Goal: Task Accomplishment & Management: Manage account settings

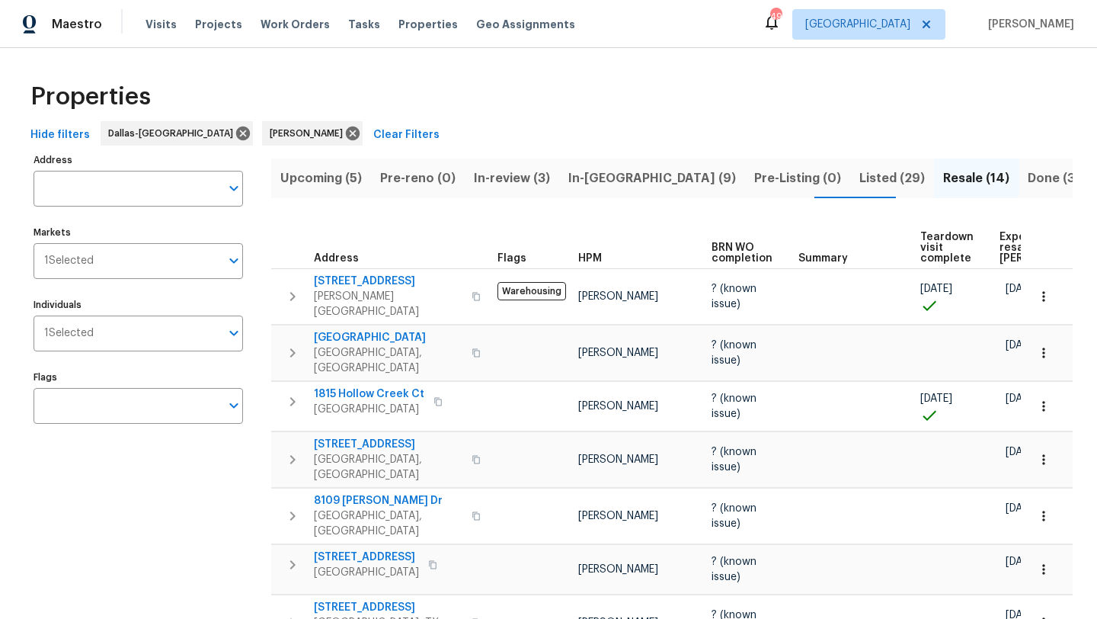
click at [859, 175] on span "Listed (29)" at bounding box center [892, 178] width 66 height 21
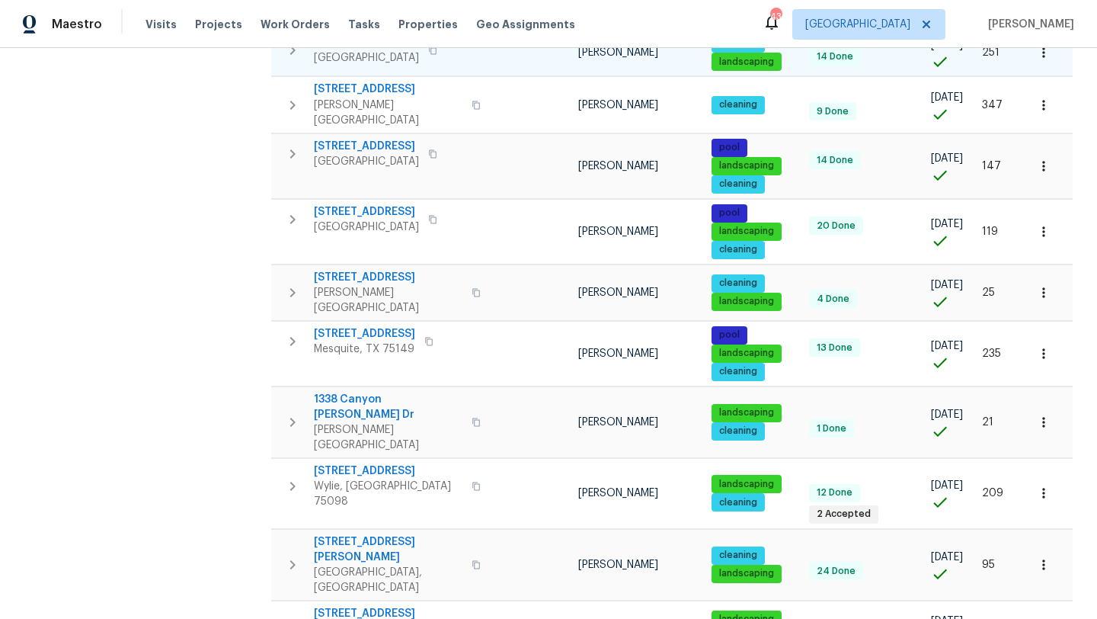
scroll to position [1014, 0]
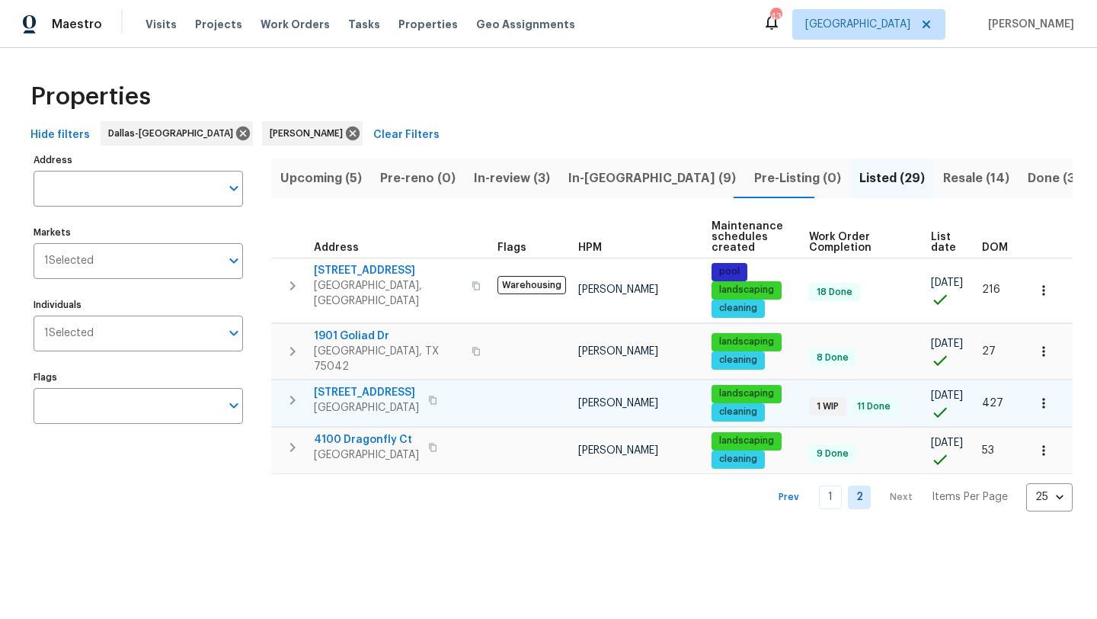
click at [1046, 395] on icon "button" at bounding box center [1043, 402] width 15 height 15
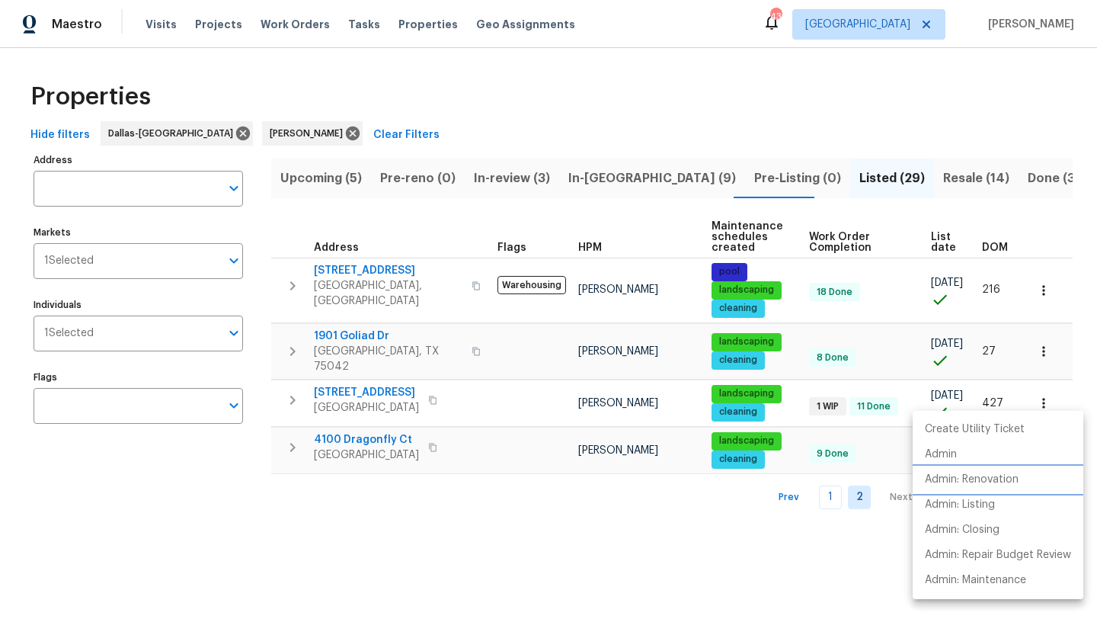
click at [998, 475] on p "Admin: Renovation" at bounding box center [972, 480] width 94 height 16
click at [440, 120] on div at bounding box center [548, 309] width 1097 height 619
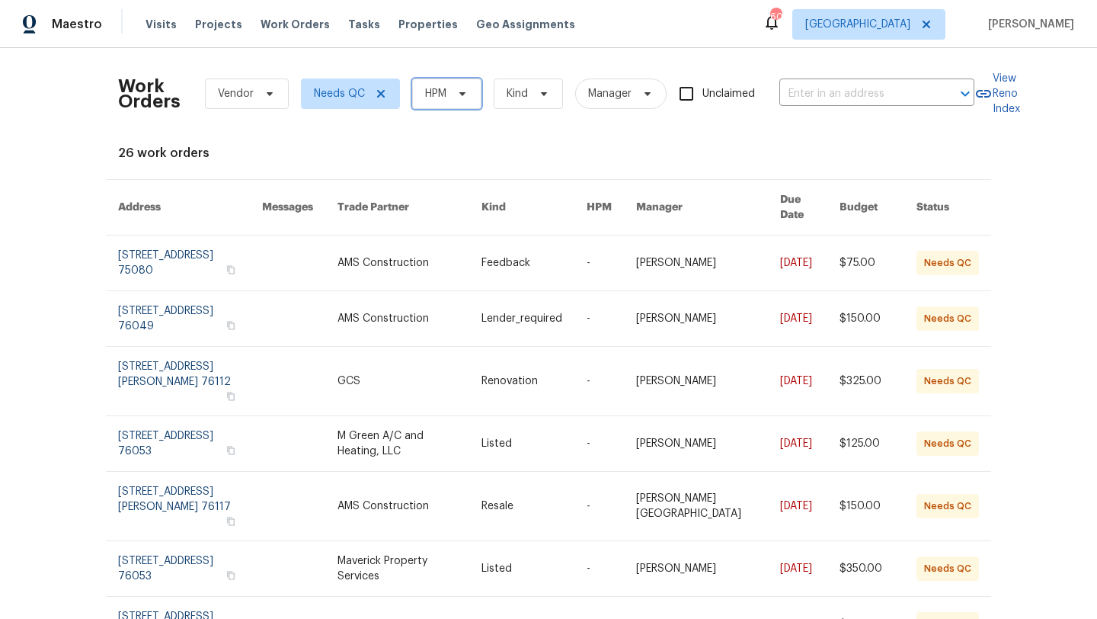
click at [434, 98] on span "HPM" at bounding box center [435, 93] width 21 height 15
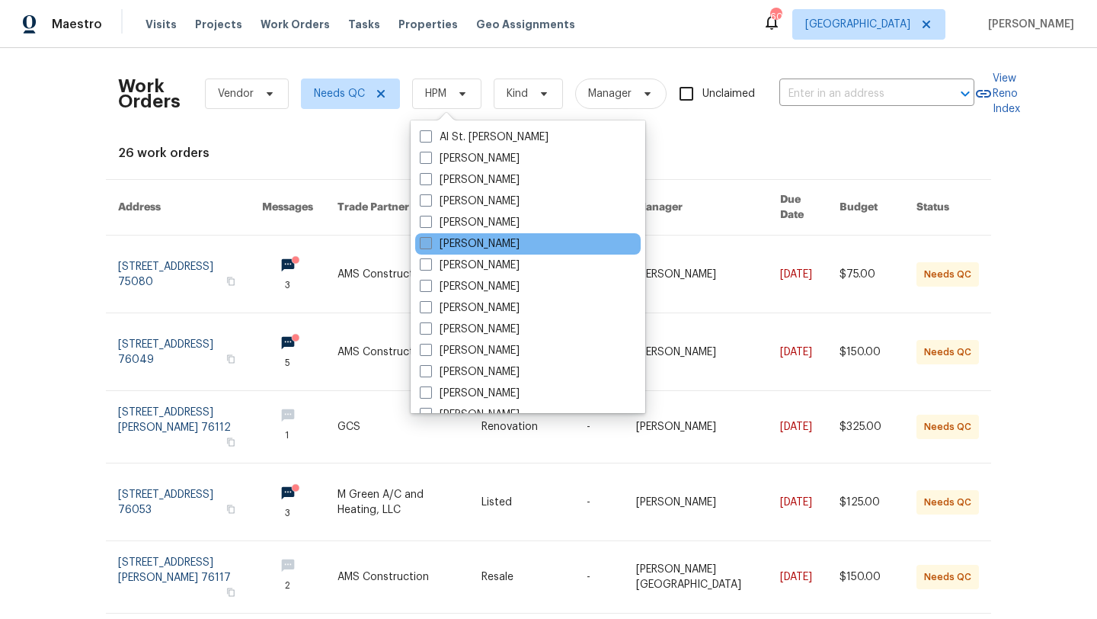
click at [449, 243] on label "[PERSON_NAME]" at bounding box center [470, 243] width 100 height 15
click at [430, 243] on input "[PERSON_NAME]" at bounding box center [425, 241] width 10 height 10
checkbox input "true"
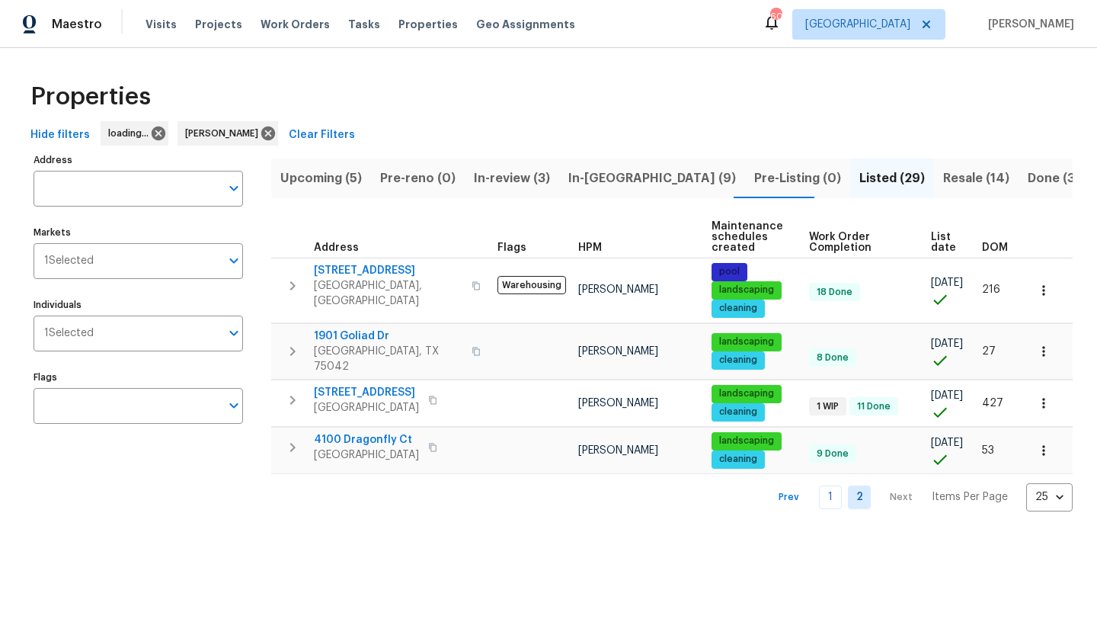
click at [322, 179] on span "Upcoming (5)" at bounding box center [321, 178] width 82 height 21
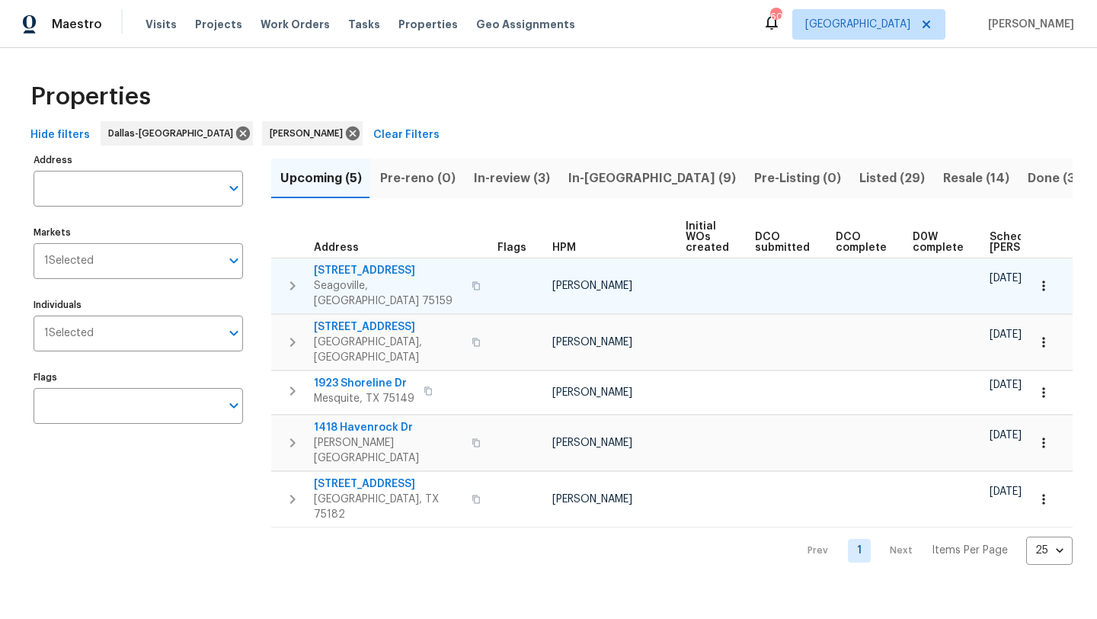
click at [389, 270] on span "1012 Woodside Ln" at bounding box center [388, 270] width 149 height 15
click at [1043, 280] on icon "button" at bounding box center [1043, 285] width 2 height 10
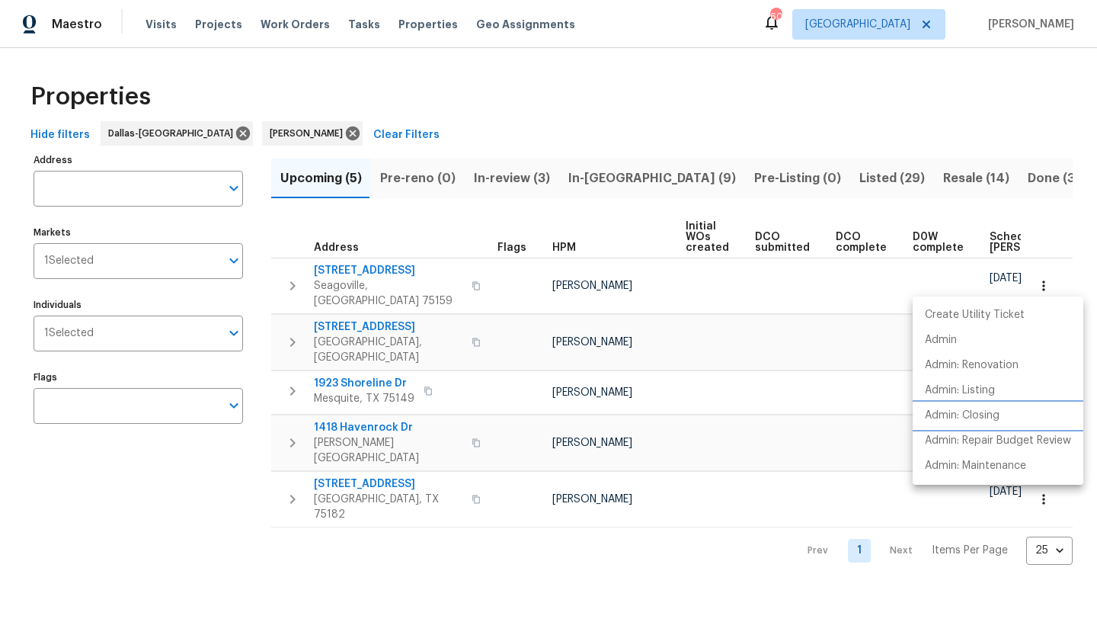
click at [983, 411] on p "Admin: Closing" at bounding box center [962, 416] width 75 height 16
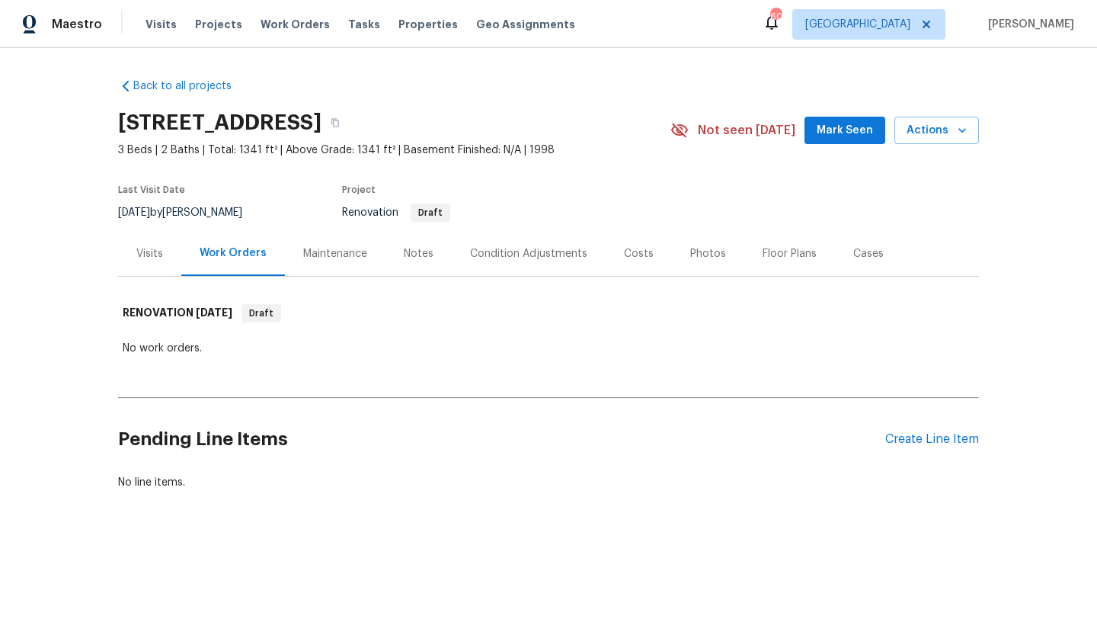
click at [504, 250] on div "Condition Adjustments" at bounding box center [528, 253] width 117 height 15
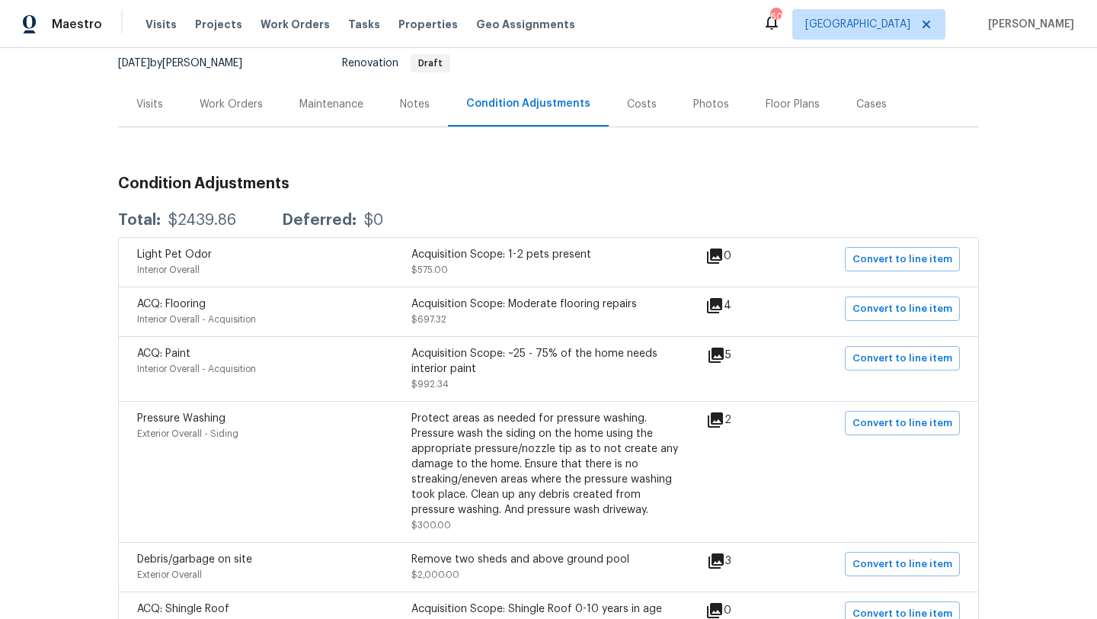
scroll to position [140, 0]
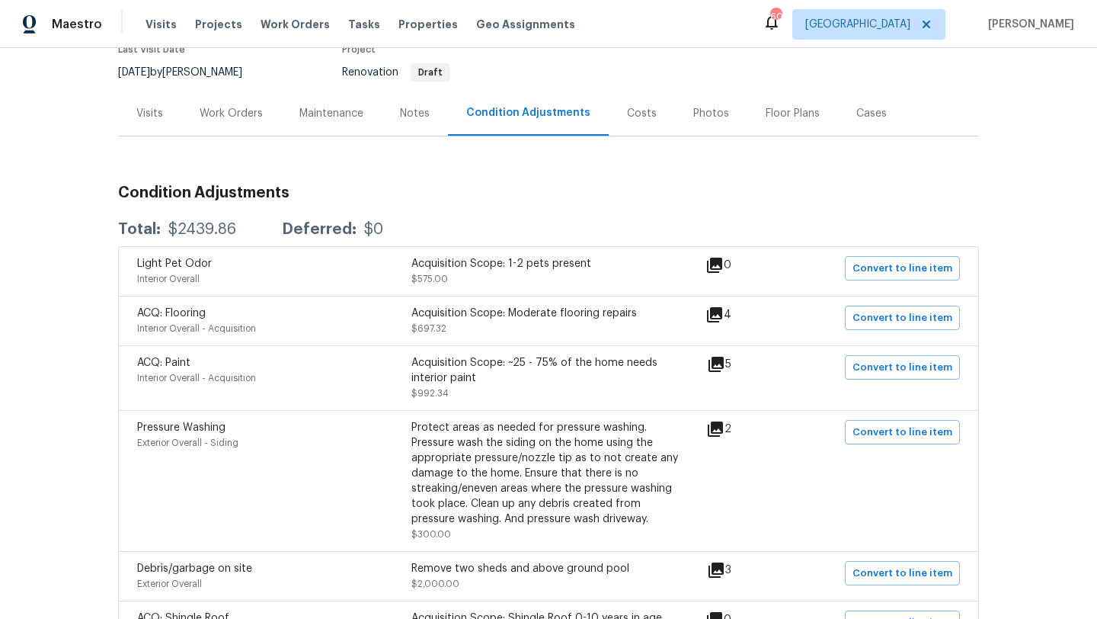
click at [628, 106] on div "Costs" at bounding box center [642, 113] width 30 height 15
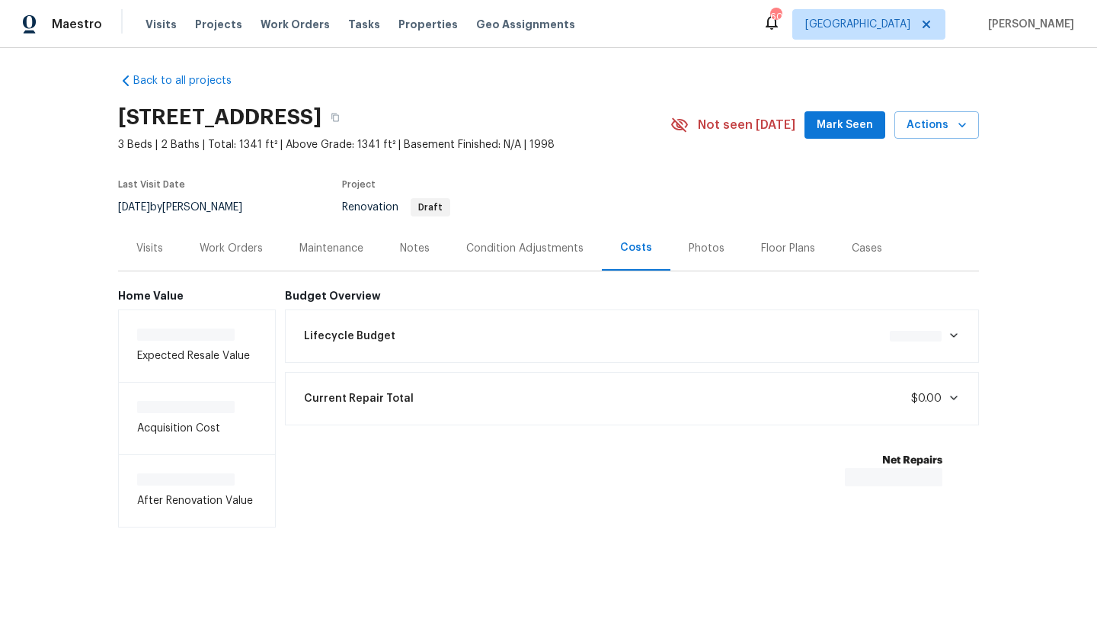
scroll to position [8, 0]
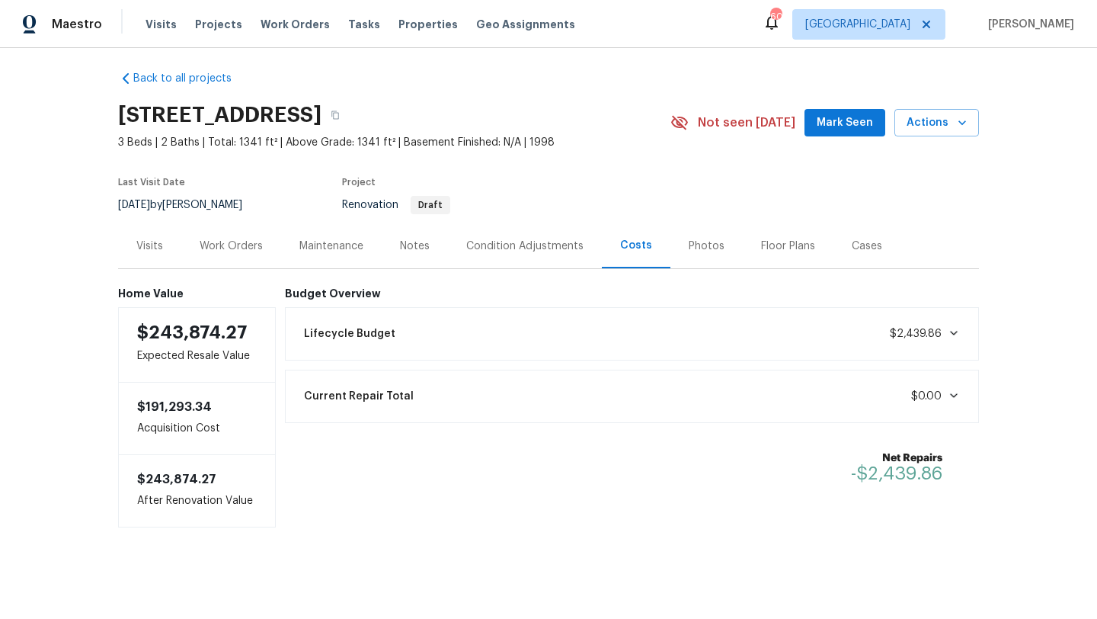
click at [160, 243] on div "Visits" at bounding box center [149, 245] width 27 height 15
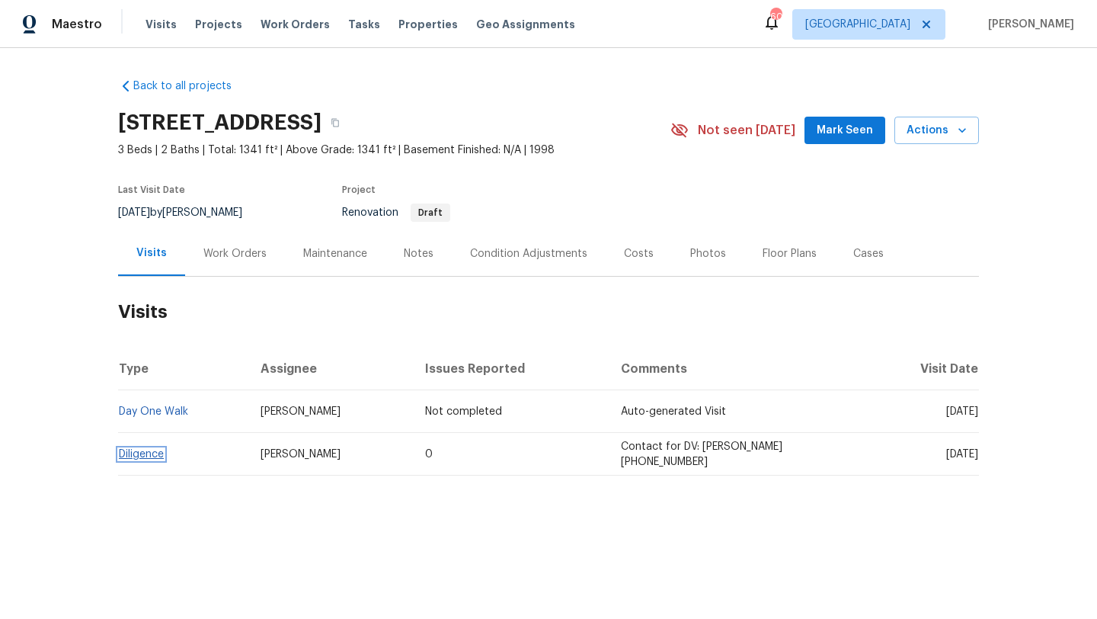
click at [158, 452] on link "Diligence" at bounding box center [141, 454] width 45 height 11
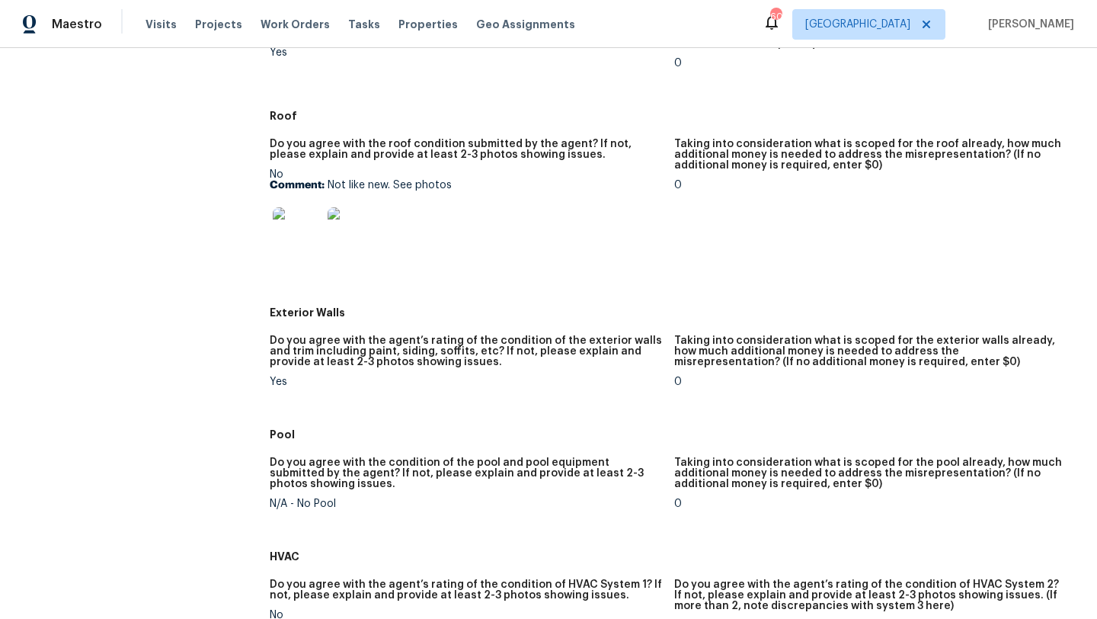
scroll to position [556, 0]
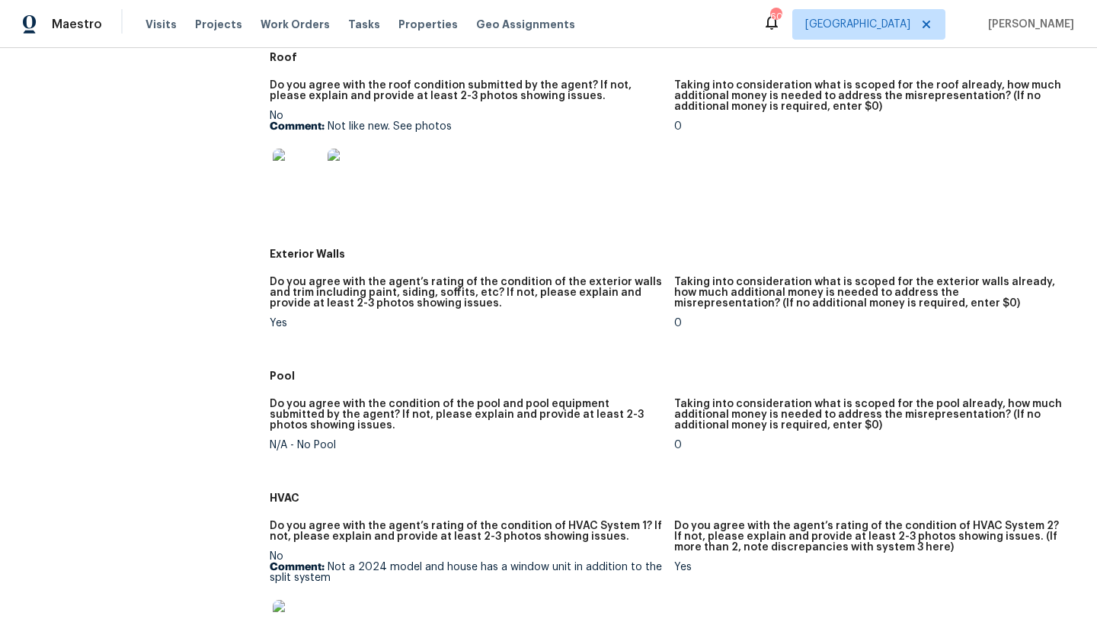
click at [298, 179] on img at bounding box center [297, 173] width 49 height 49
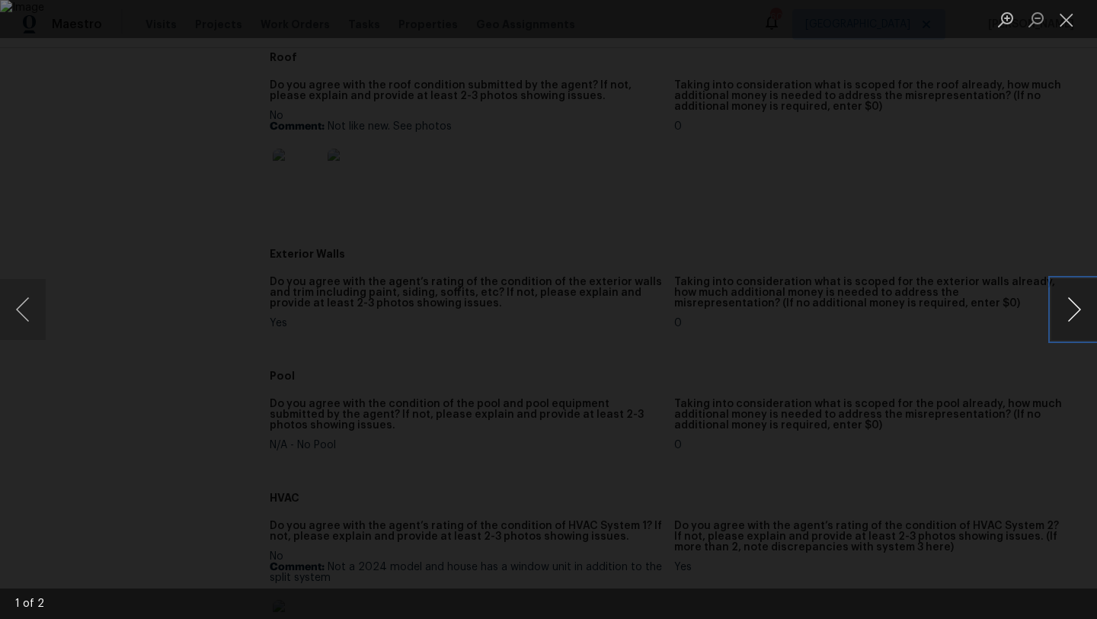
click at [1074, 312] on button "Next image" at bounding box center [1074, 309] width 46 height 61
click at [1070, 14] on button "Close lightbox" at bounding box center [1066, 19] width 30 height 27
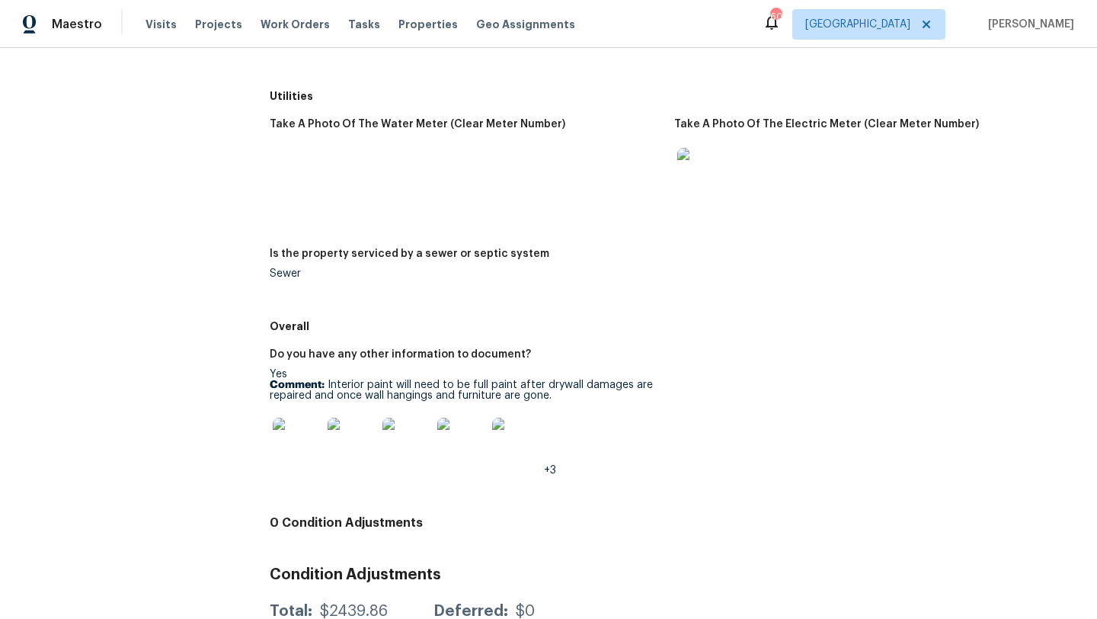
scroll to position [2163, 0]
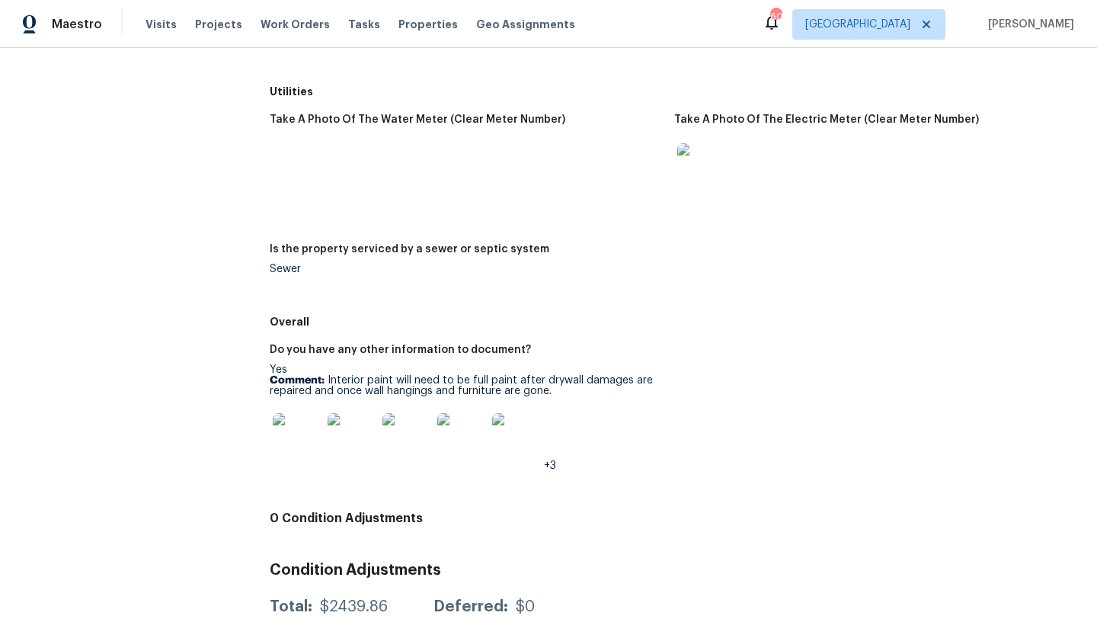
click at [292, 440] on img at bounding box center [297, 437] width 49 height 49
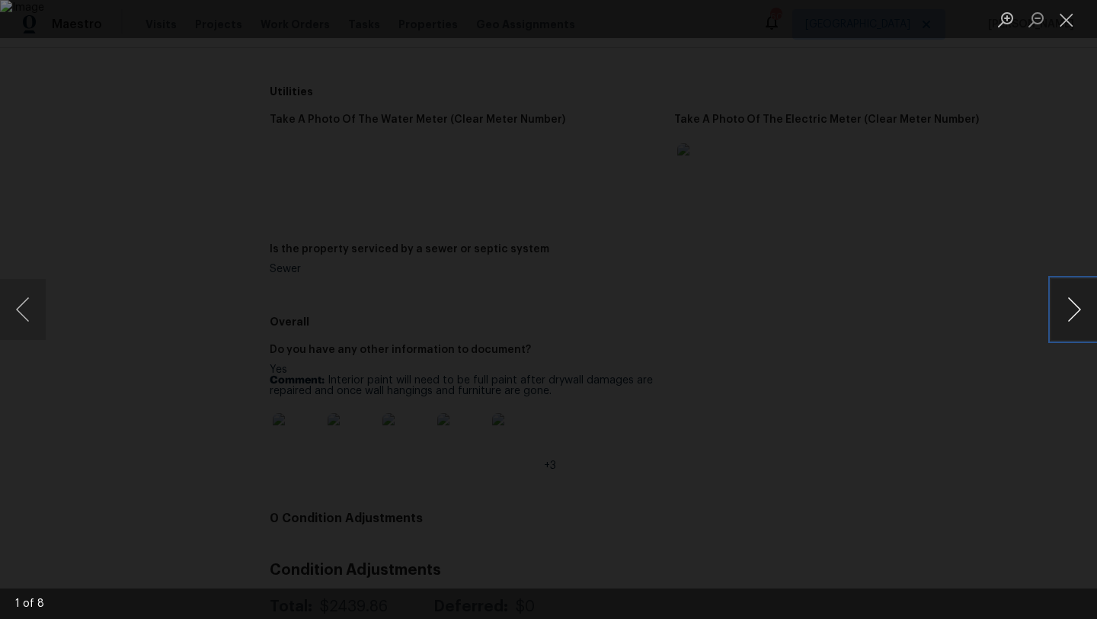
click at [1078, 309] on button "Next image" at bounding box center [1074, 309] width 46 height 61
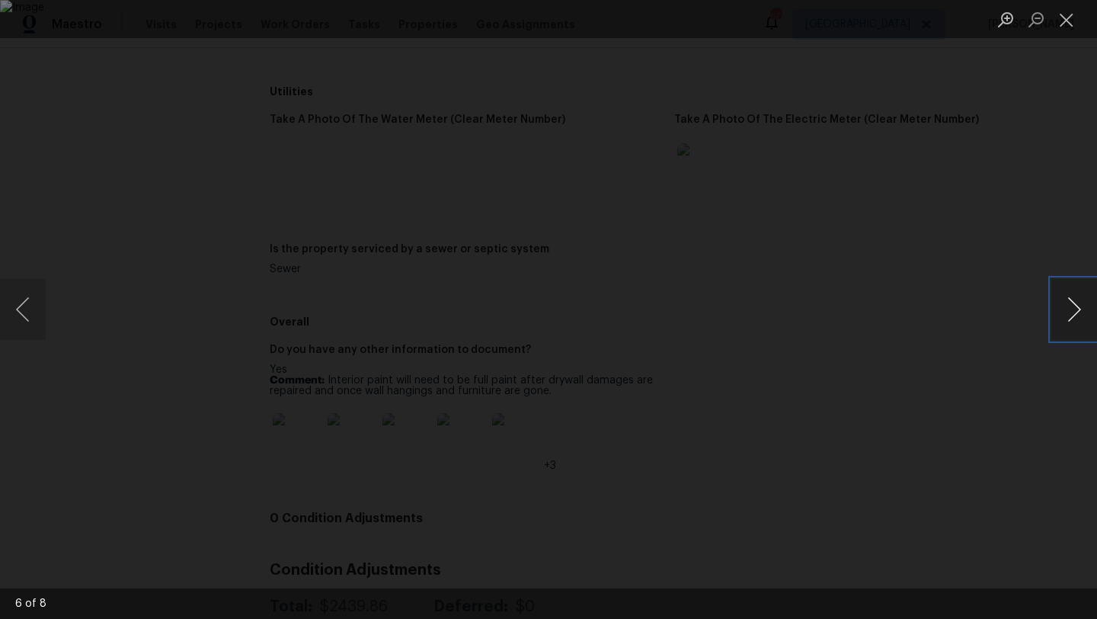
click at [1078, 309] on button "Next image" at bounding box center [1074, 309] width 46 height 61
click at [1070, 29] on button "Close lightbox" at bounding box center [1066, 19] width 30 height 27
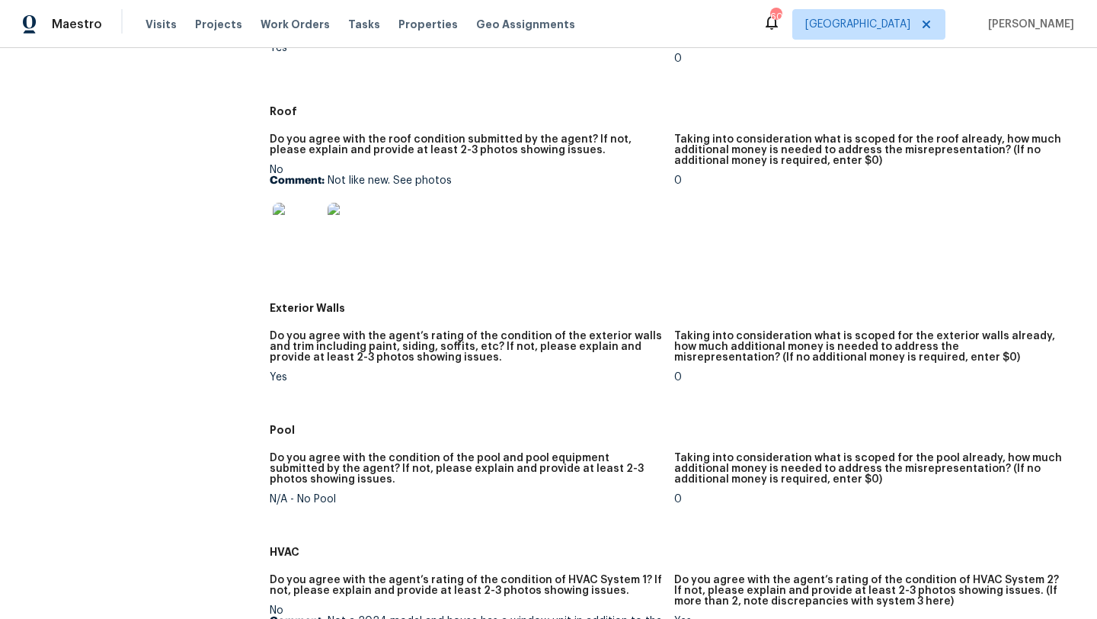
scroll to position [0, 0]
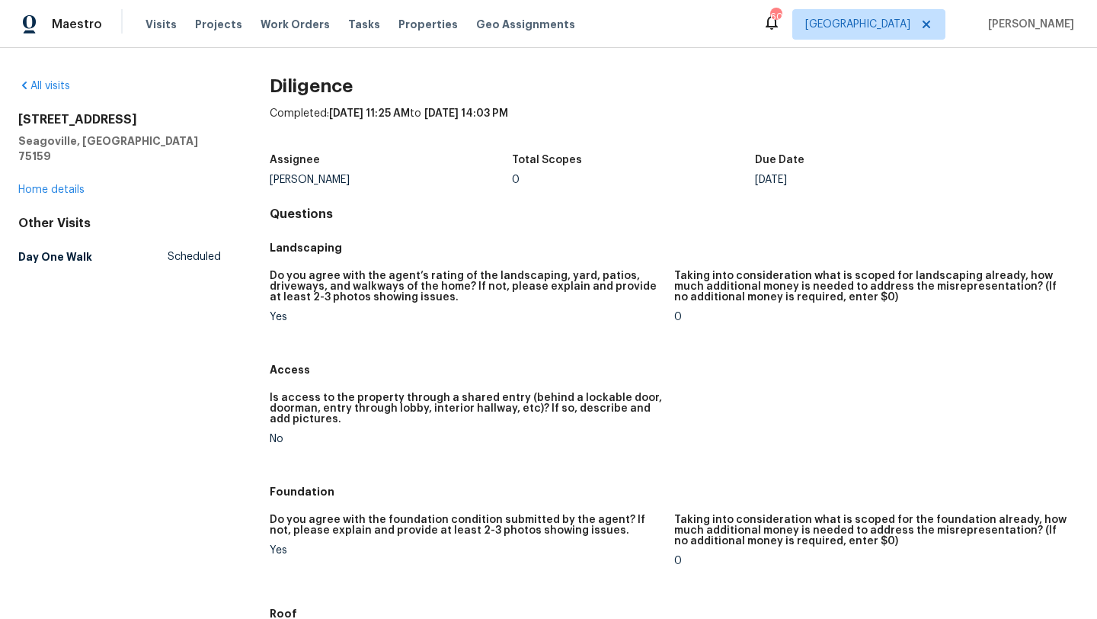
click at [72, 180] on div "1012 Woodside Ln Seagoville, TX 75159 Home details" at bounding box center [119, 154] width 203 height 85
click at [70, 184] on link "Home details" at bounding box center [51, 189] width 66 height 11
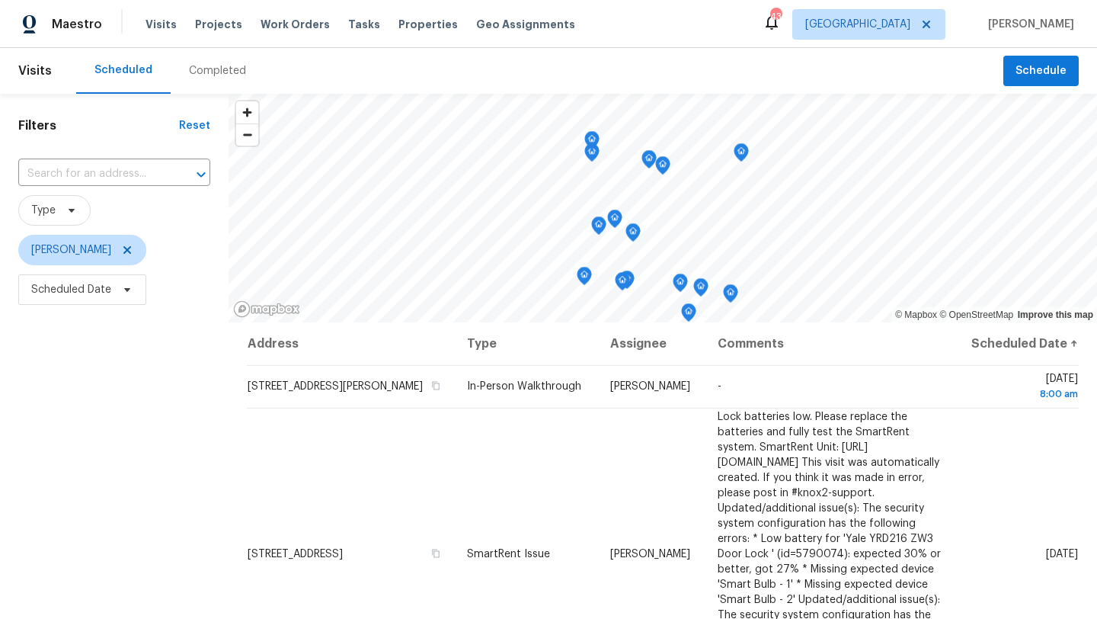
scroll to position [433, 0]
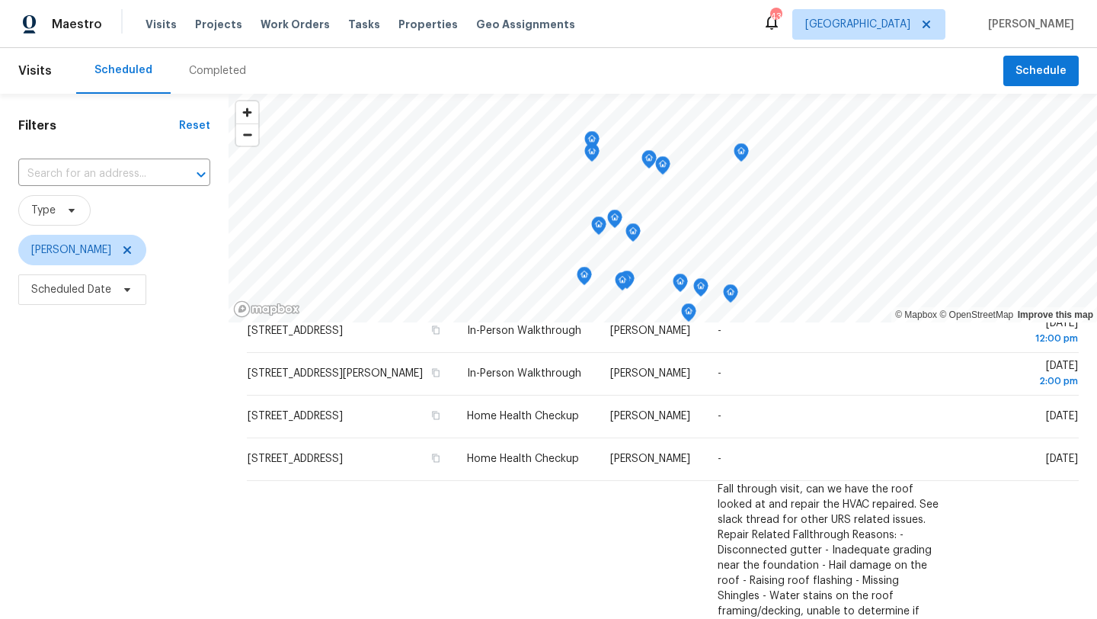
click at [197, 395] on div "Filters Reset ​ Type [PERSON_NAME] Scheduled Date" at bounding box center [114, 456] width 229 height 724
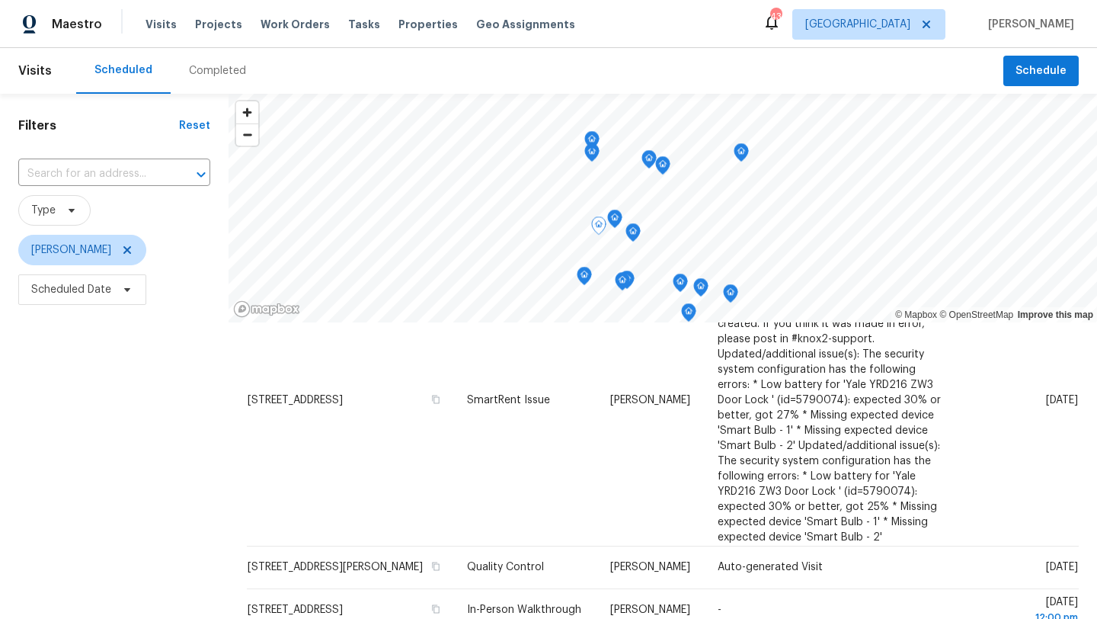
scroll to position [0, 0]
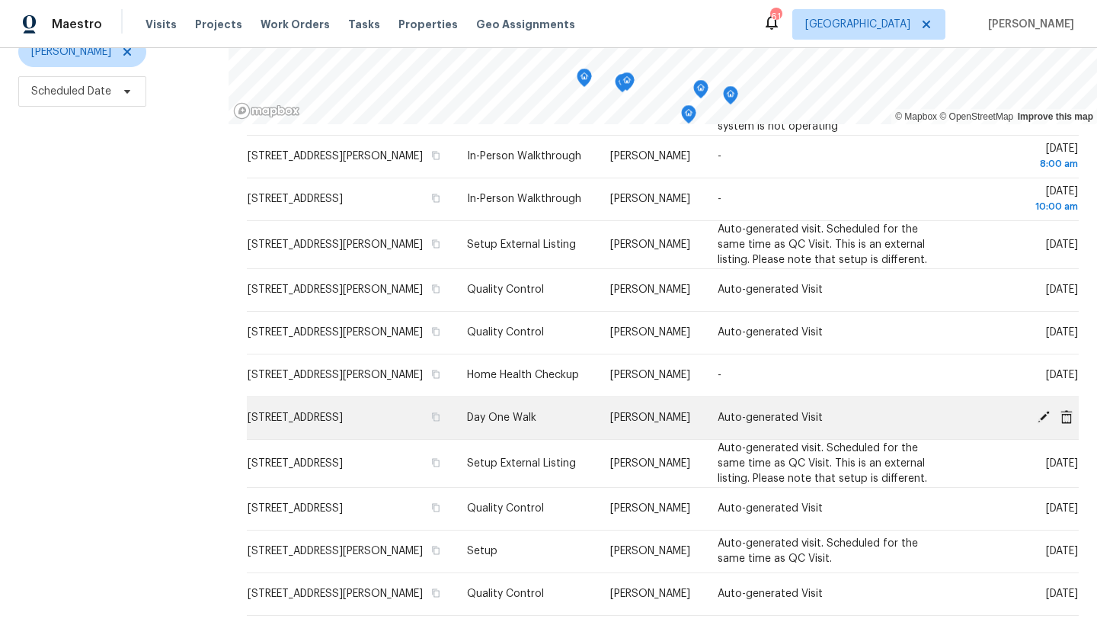
scroll to position [849, 0]
click at [1042, 408] on icon at bounding box center [1044, 415] width 14 height 14
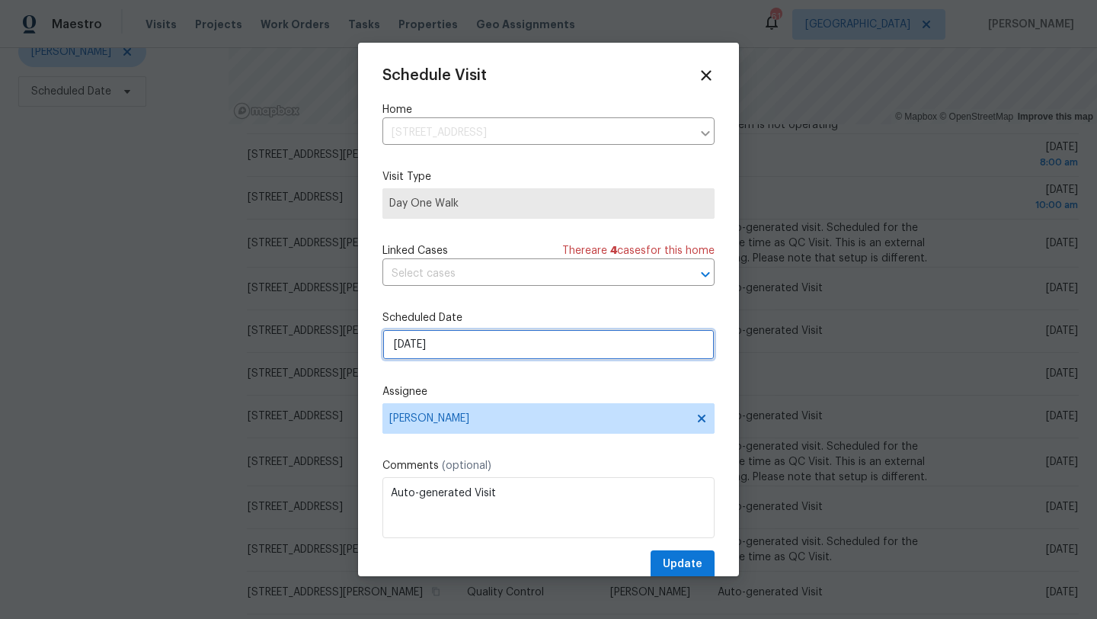
click at [484, 351] on input "[DATE]" at bounding box center [548, 344] width 332 height 30
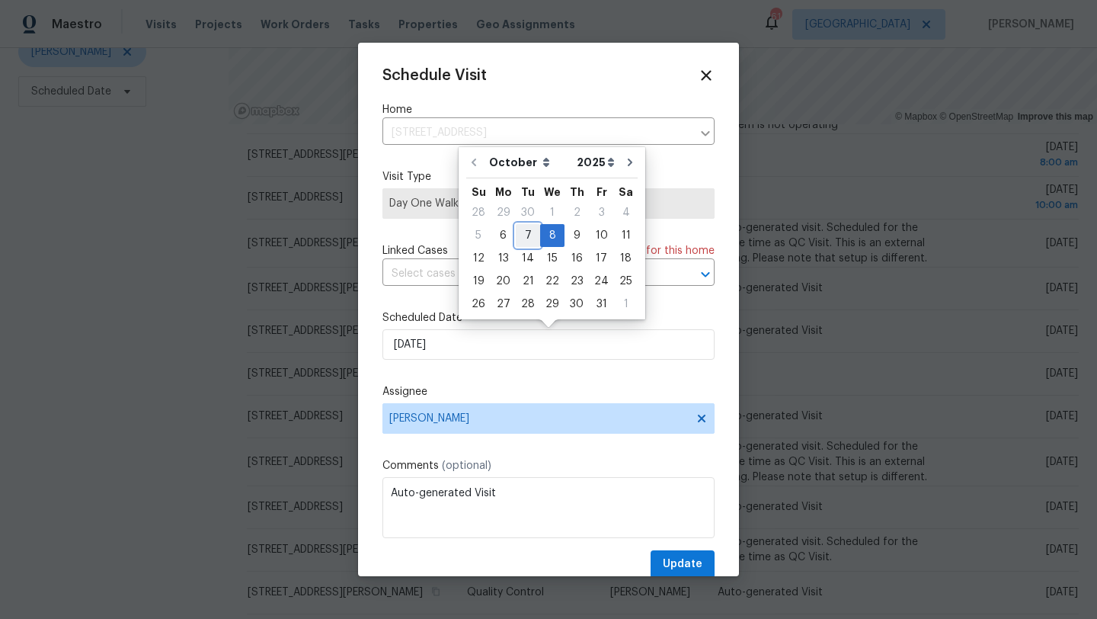
click at [528, 233] on div "7" at bounding box center [528, 235] width 24 height 21
type input "[DATE]"
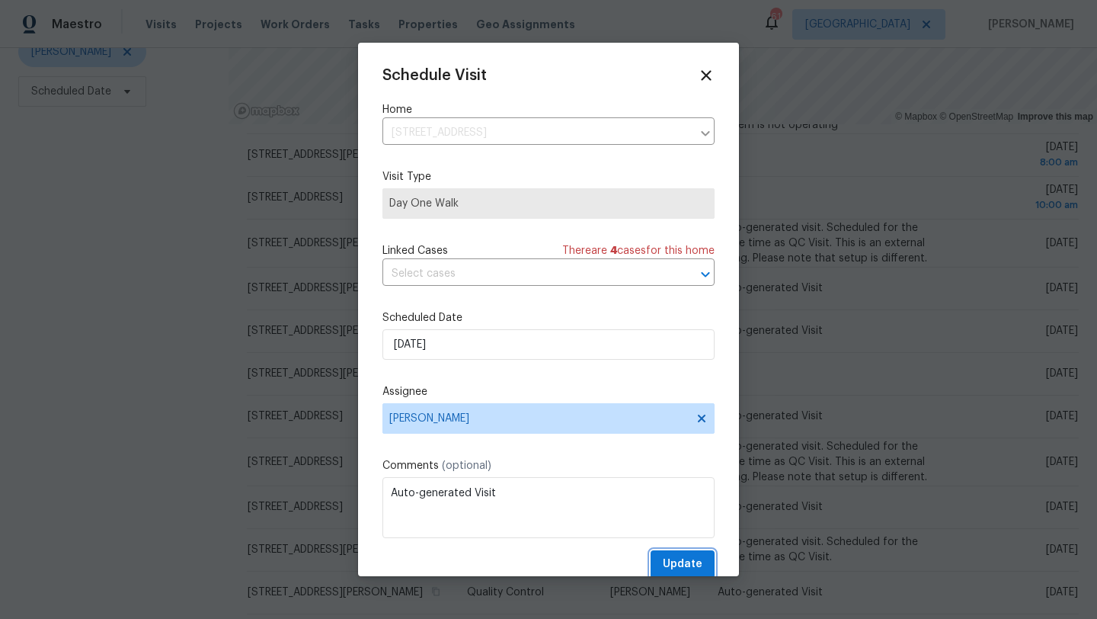
click at [675, 559] on span "Update" at bounding box center [683, 564] width 40 height 19
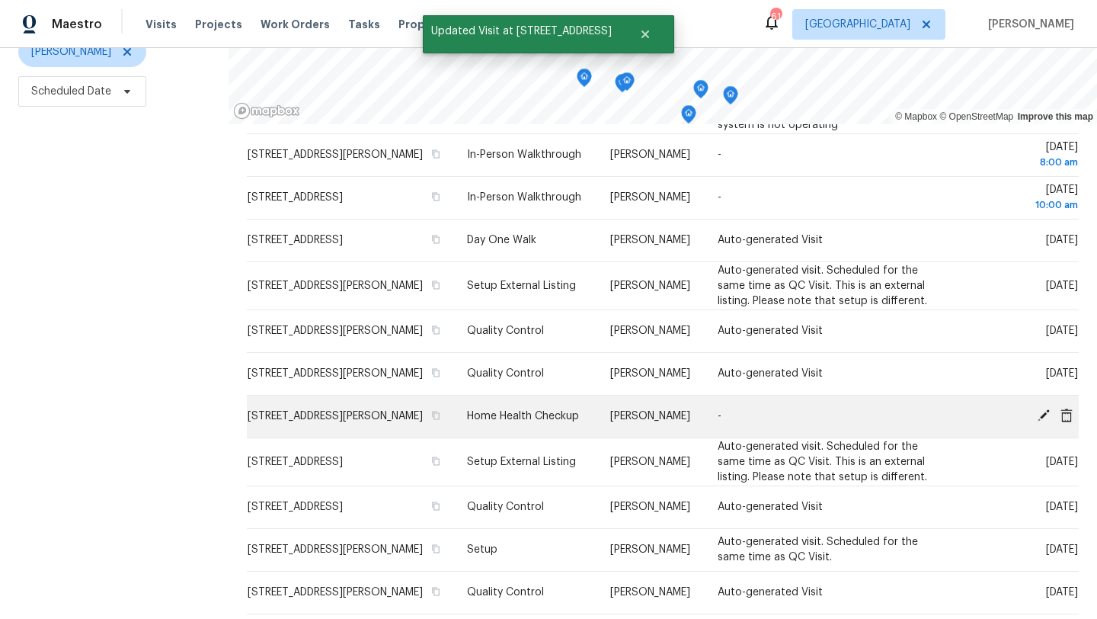
click at [1063, 408] on icon at bounding box center [1066, 415] width 12 height 14
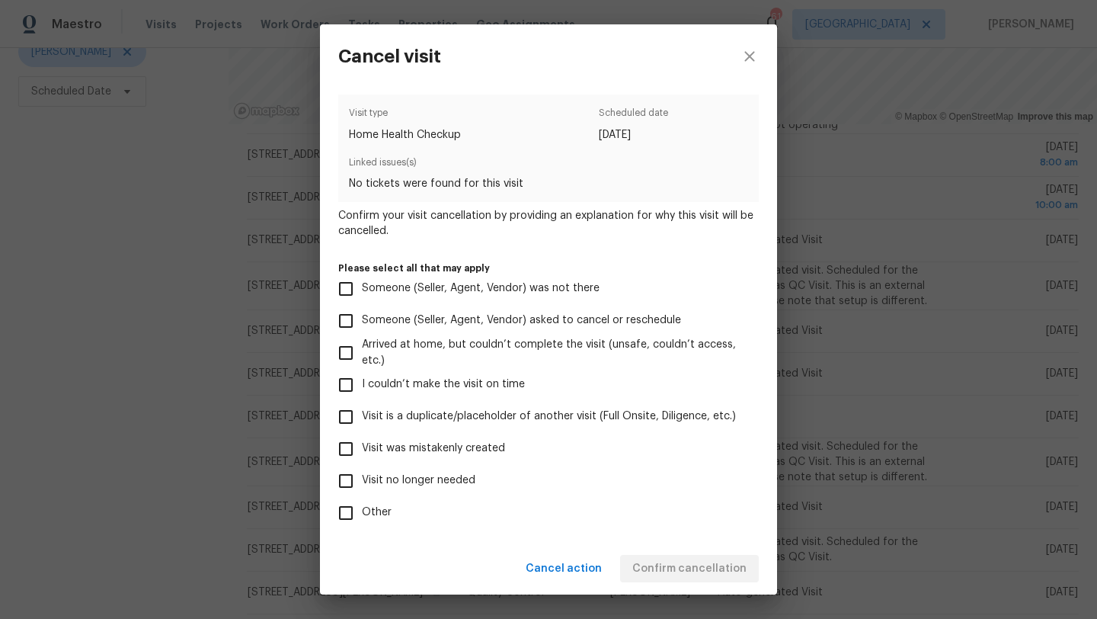
click at [407, 481] on span "Visit no longer needed" at bounding box center [419, 480] width 114 height 16
click at [362, 481] on input "Visit no longer needed" at bounding box center [346, 481] width 32 height 32
checkbox input "true"
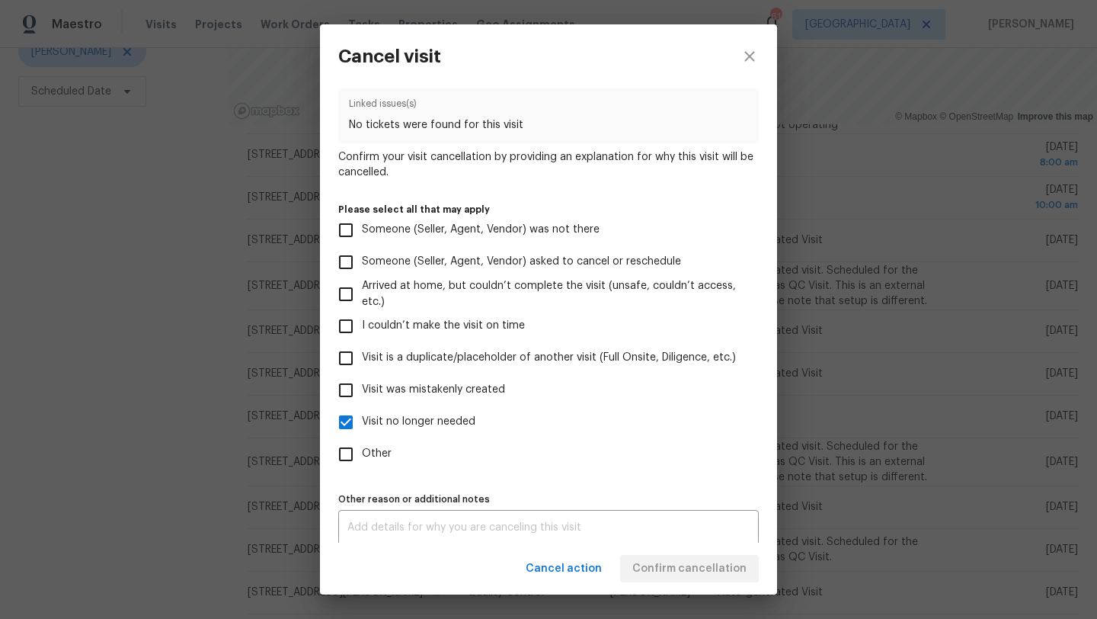
scroll to position [67, 0]
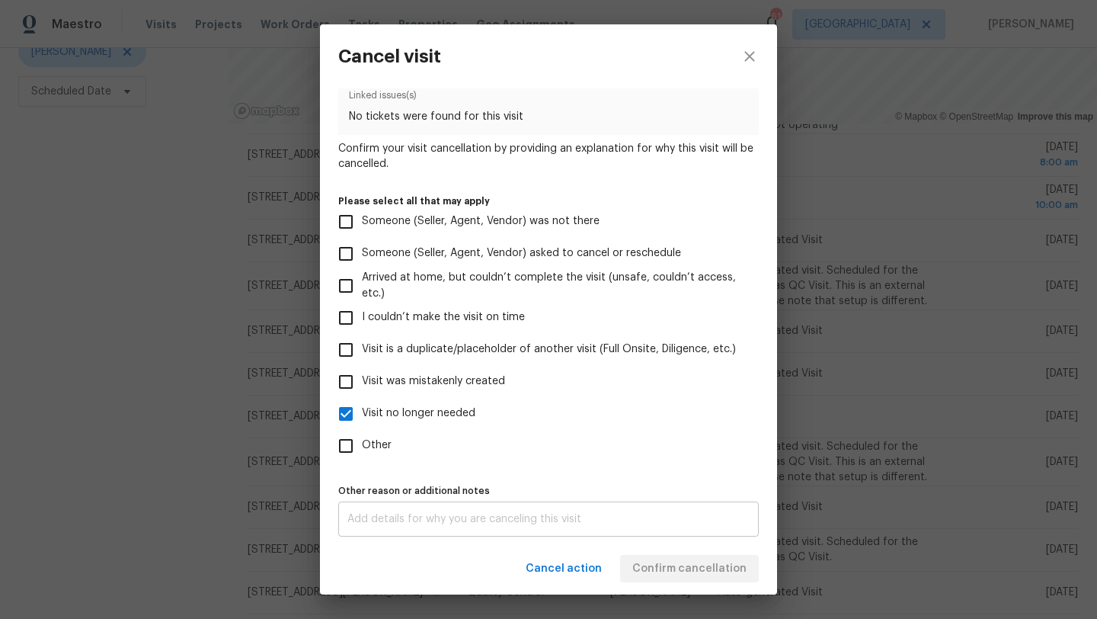
click at [416, 510] on div "x Other reason or additional notes" at bounding box center [548, 518] width 421 height 35
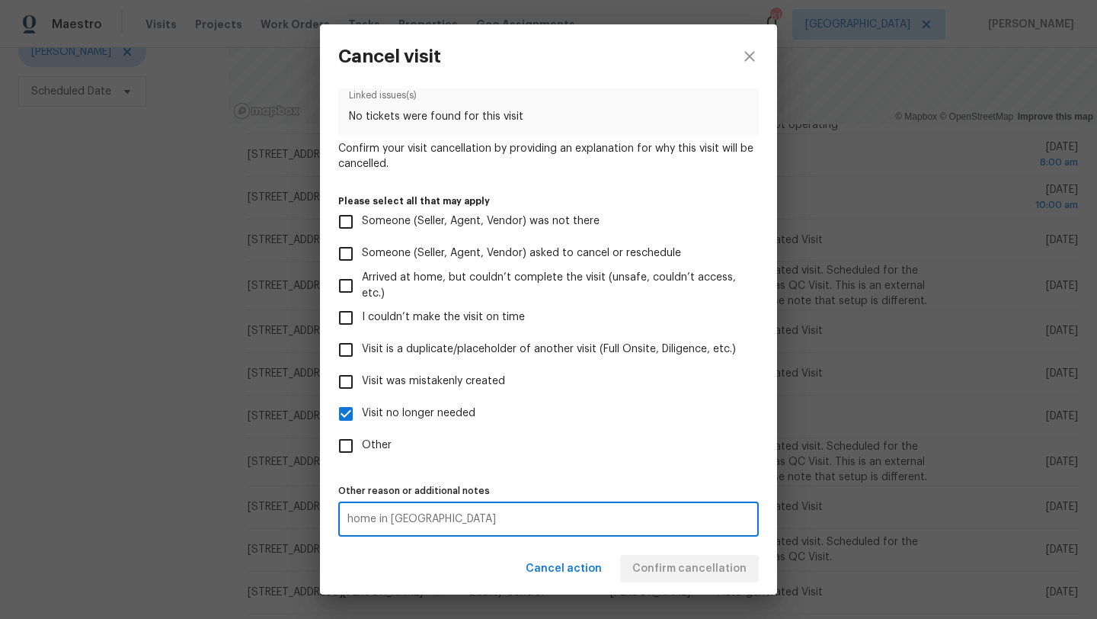
type textarea "home in [GEOGRAPHIC_DATA]"
click at [650, 465] on div "Visit type Home Health Checkup Scheduled date [DATE] Linked issues(s) No ticket…" at bounding box center [548, 281] width 421 height 509
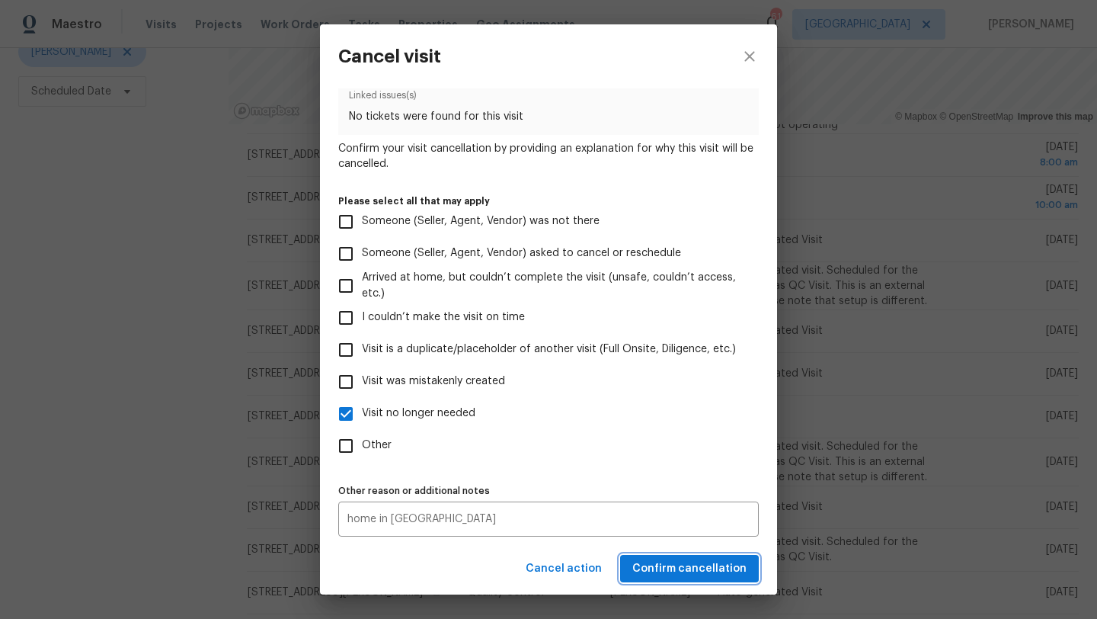
click at [669, 563] on span "Confirm cancellation" at bounding box center [689, 568] width 114 height 19
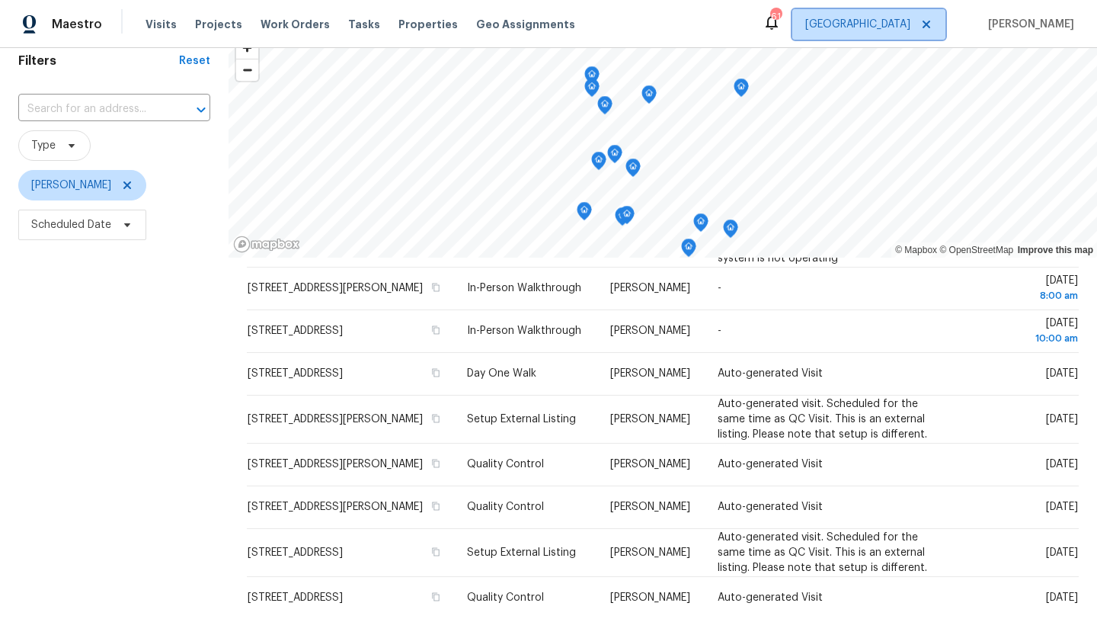
scroll to position [66, 0]
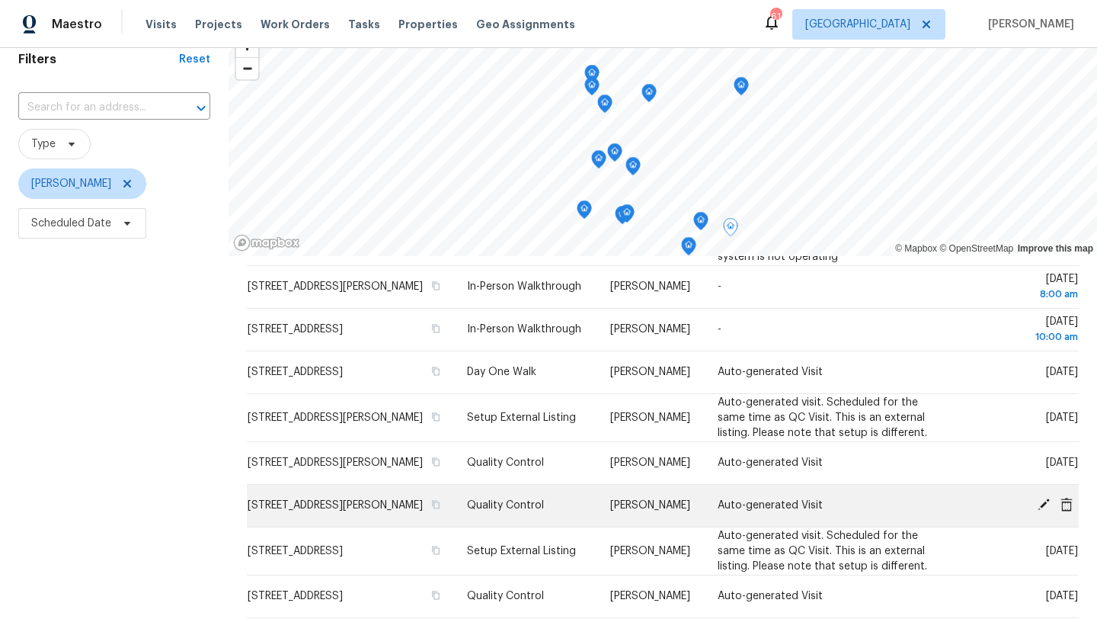
click at [1044, 498] on icon at bounding box center [1044, 504] width 12 height 12
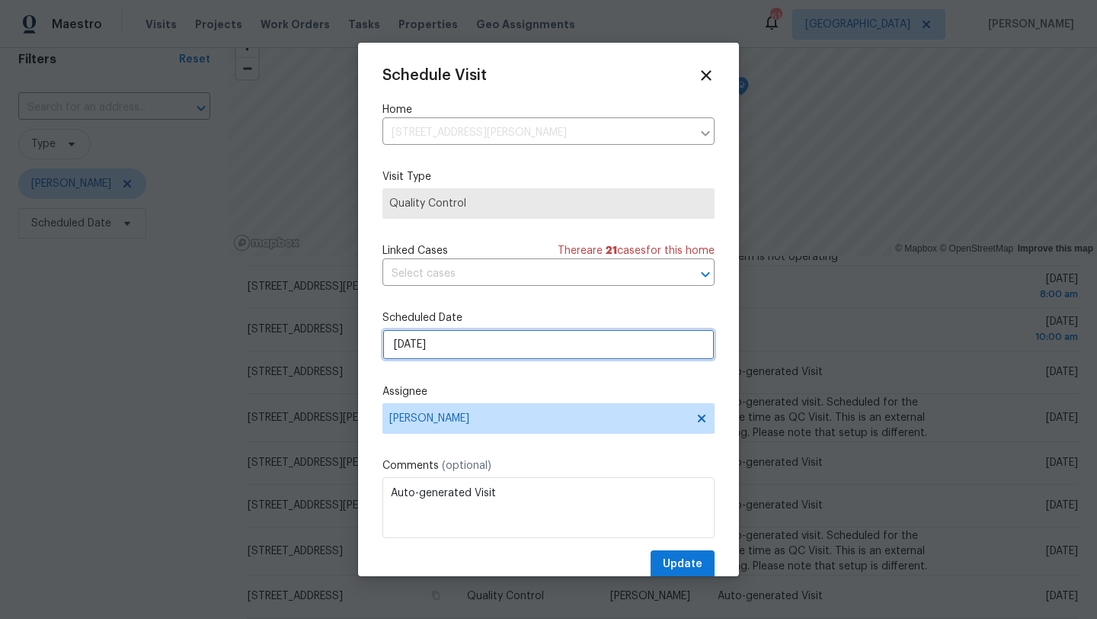
click at [507, 348] on input "[DATE]" at bounding box center [548, 344] width 332 height 30
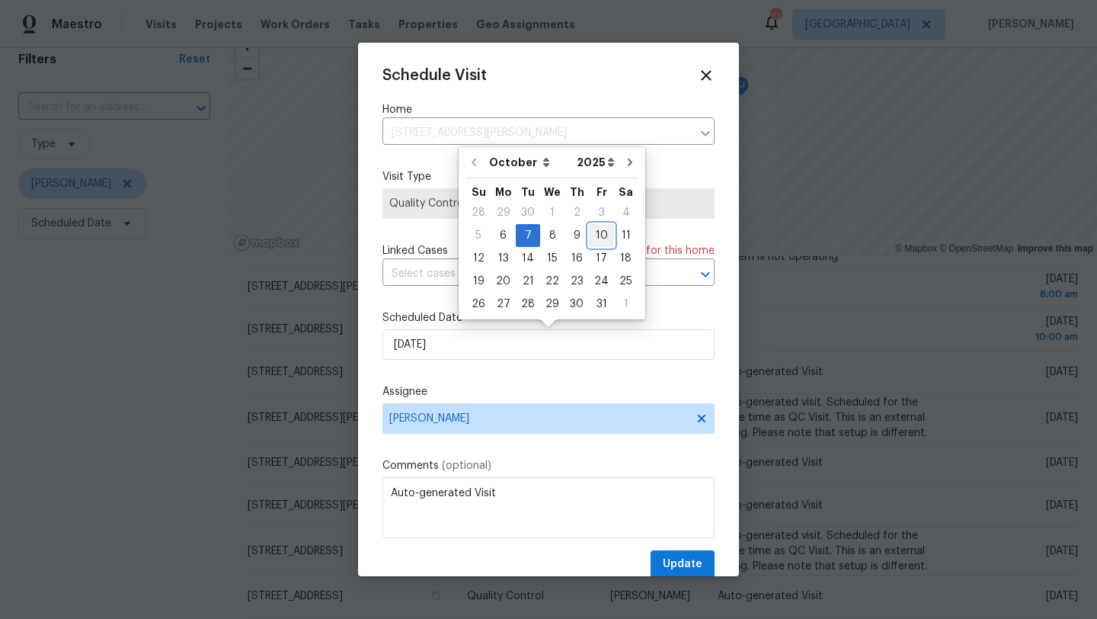
click at [596, 233] on div "10" at bounding box center [601, 235] width 25 height 21
type input "[DATE]"
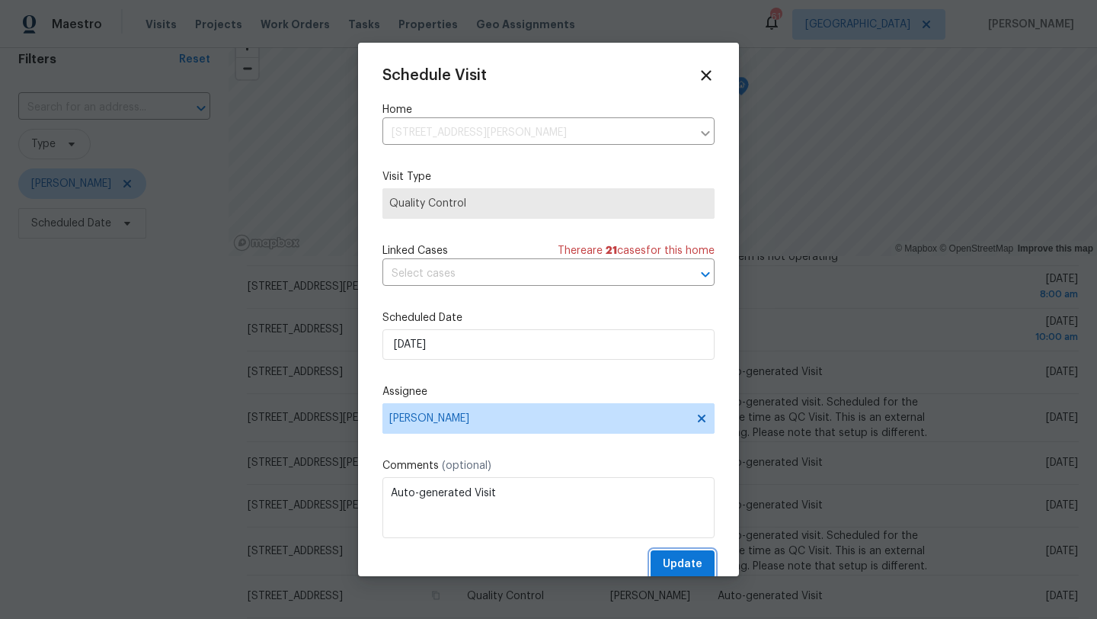
click at [686, 565] on span "Update" at bounding box center [683, 564] width 40 height 19
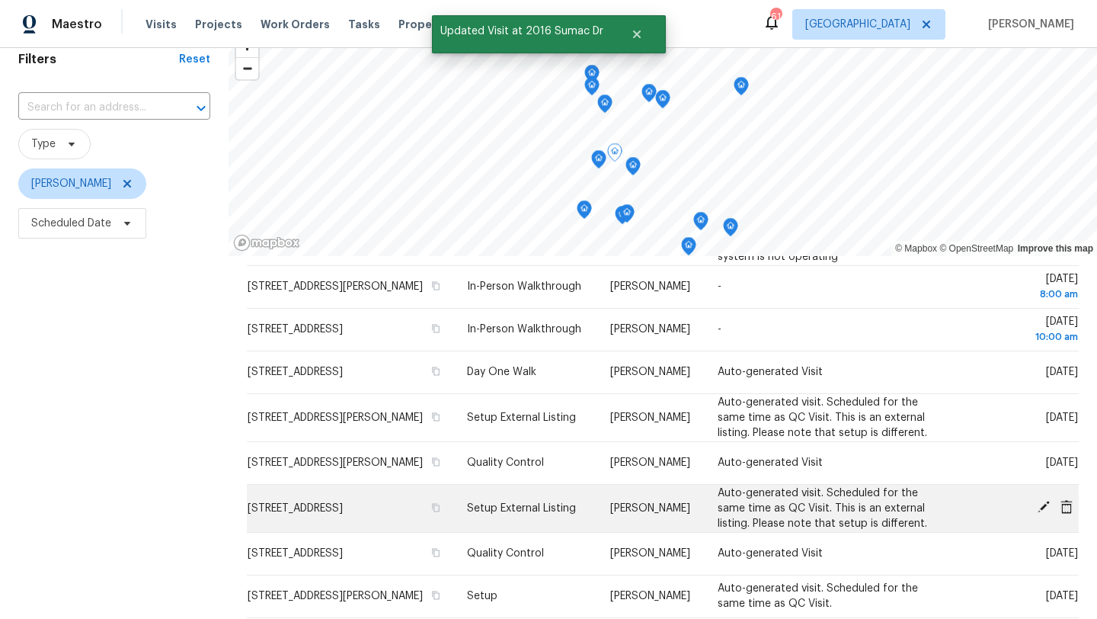
click at [1043, 500] on icon at bounding box center [1044, 506] width 12 height 12
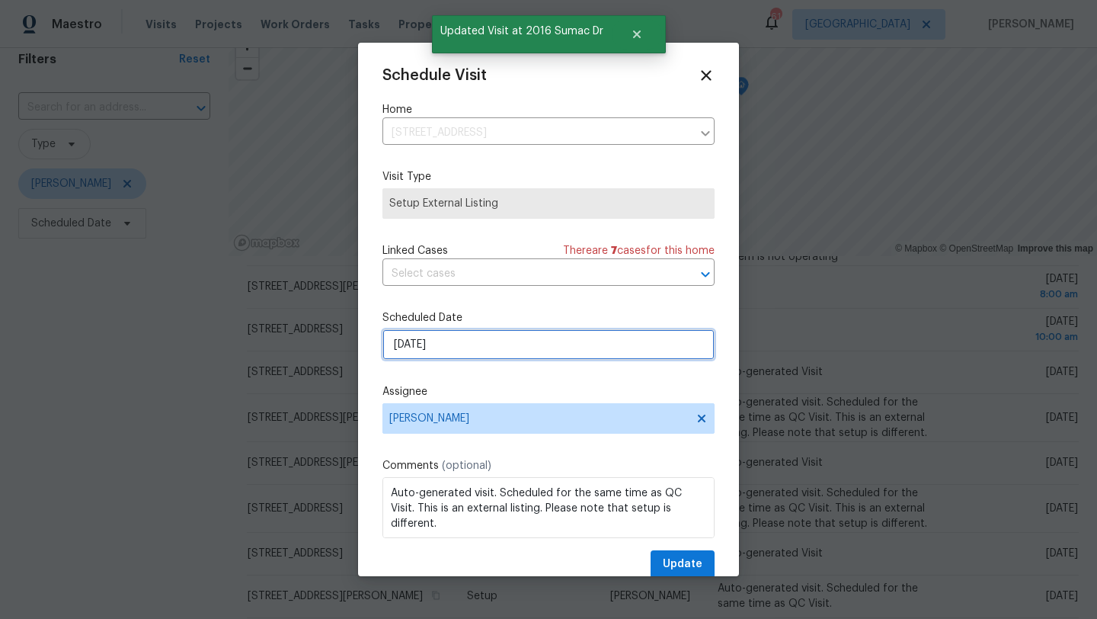
click at [564, 341] on input "[DATE]" at bounding box center [548, 344] width 332 height 30
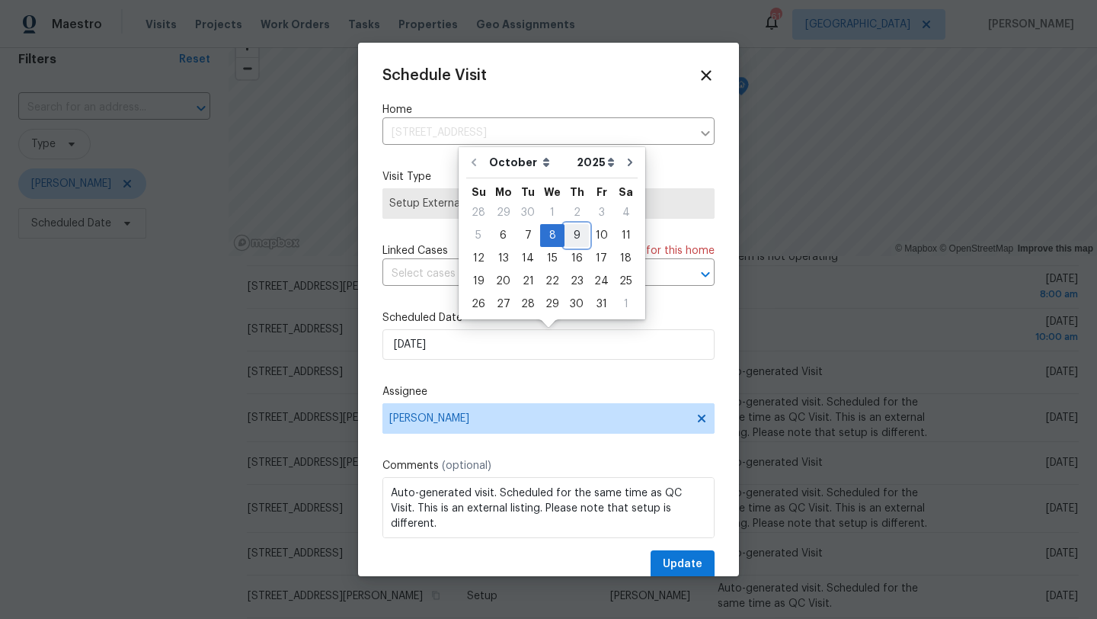
click at [573, 234] on div "9" at bounding box center [576, 235] width 24 height 21
type input "[DATE]"
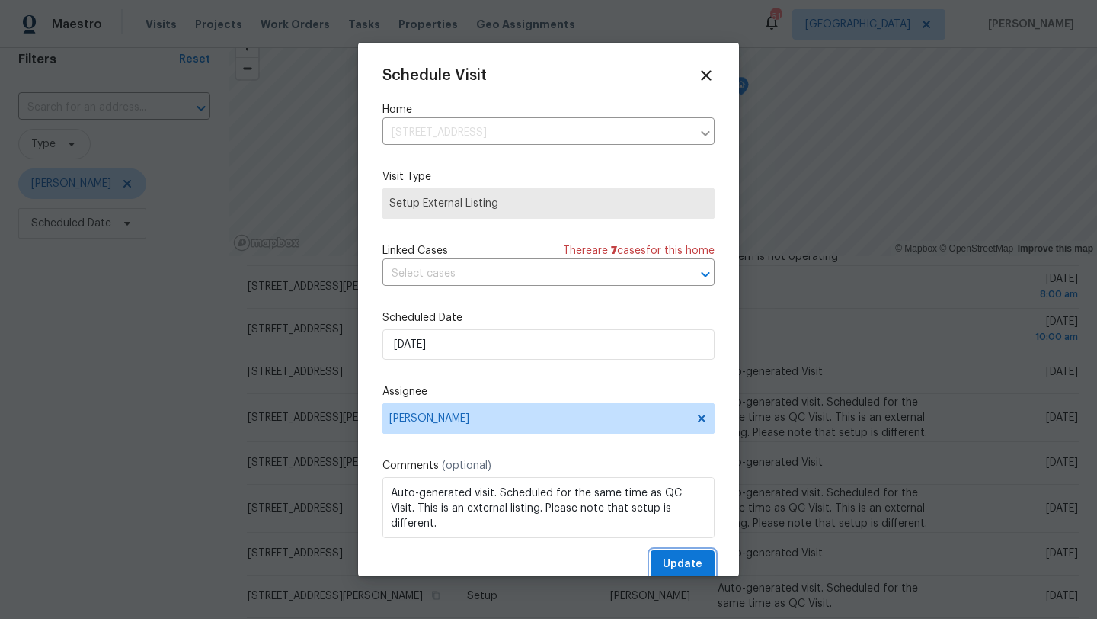
click at [684, 562] on span "Update" at bounding box center [683, 564] width 40 height 19
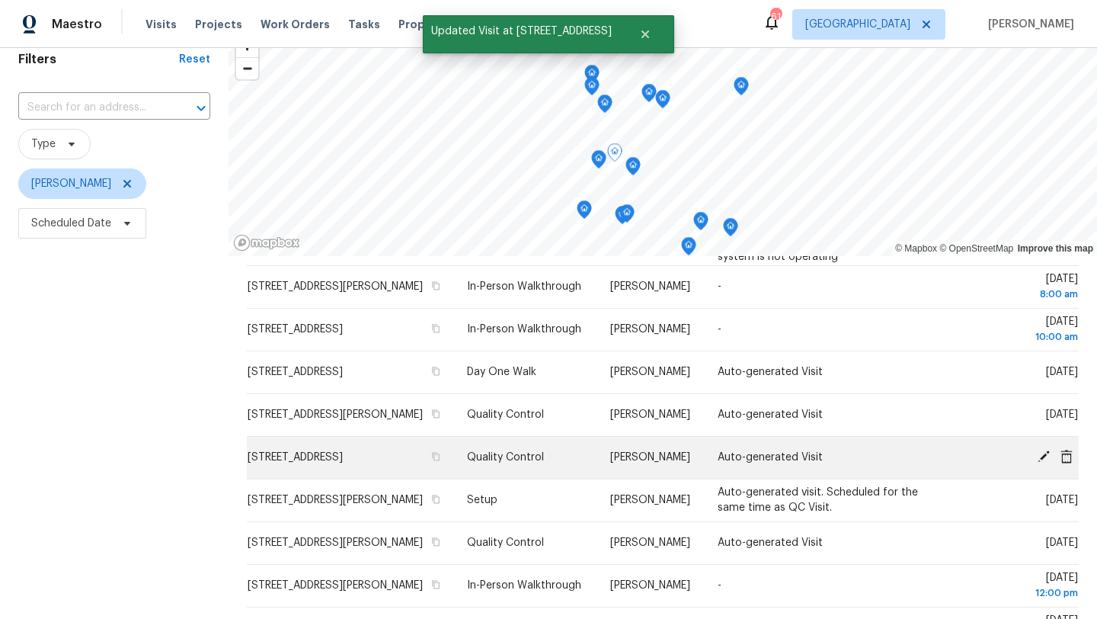
click at [1043, 450] on icon at bounding box center [1044, 456] width 12 height 12
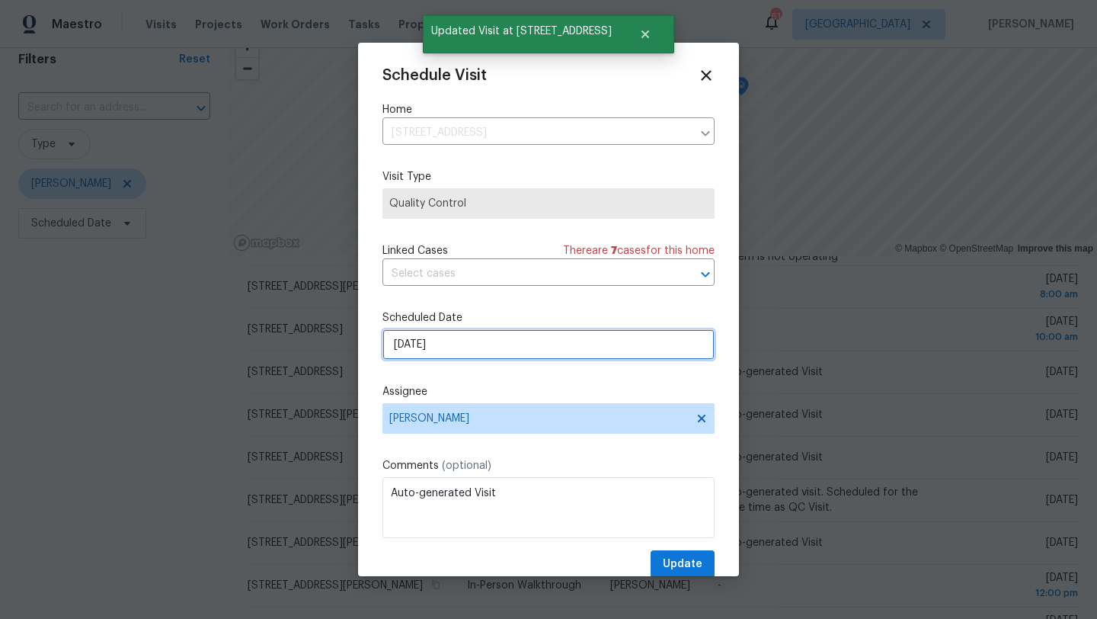
click at [523, 345] on input "[DATE]" at bounding box center [548, 344] width 332 height 30
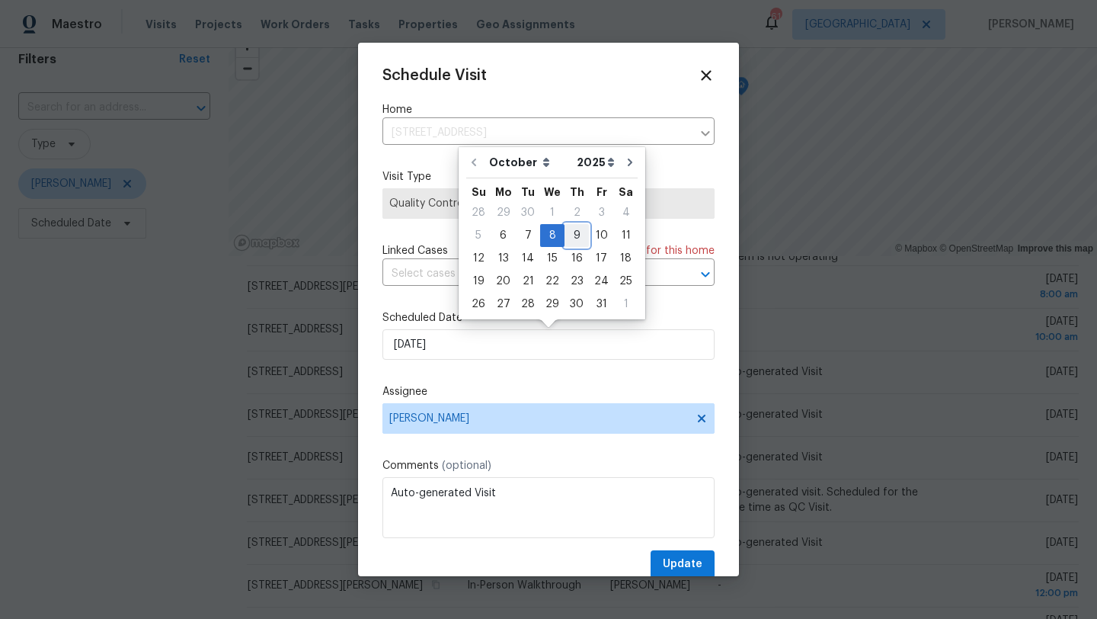
click at [572, 233] on div "9" at bounding box center [576, 235] width 24 height 21
type input "[DATE]"
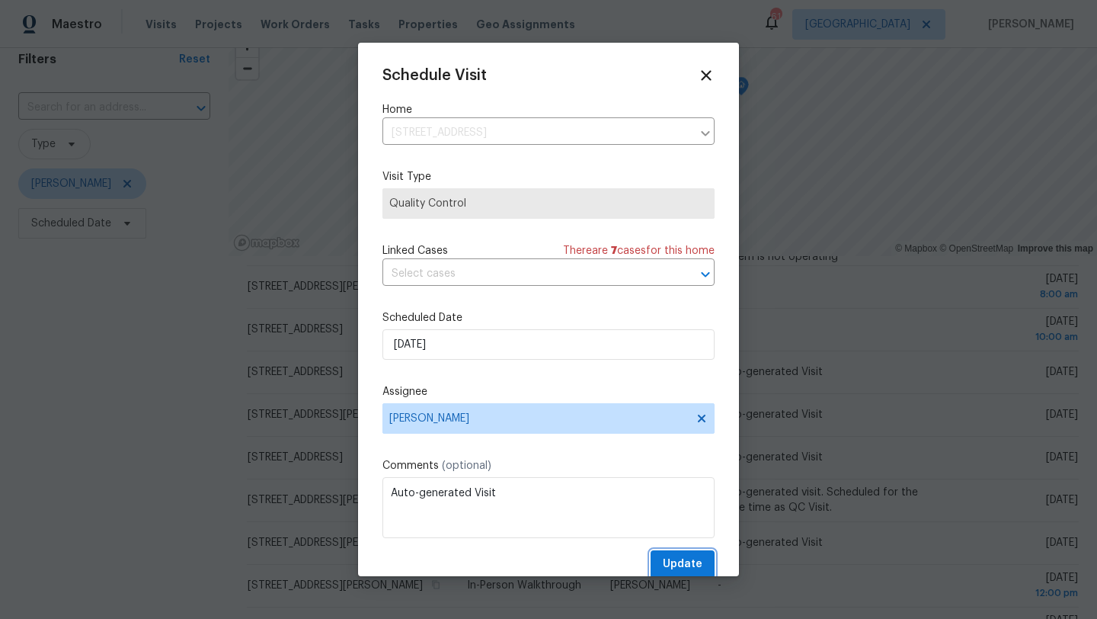
click at [657, 563] on button "Update" at bounding box center [683, 564] width 64 height 28
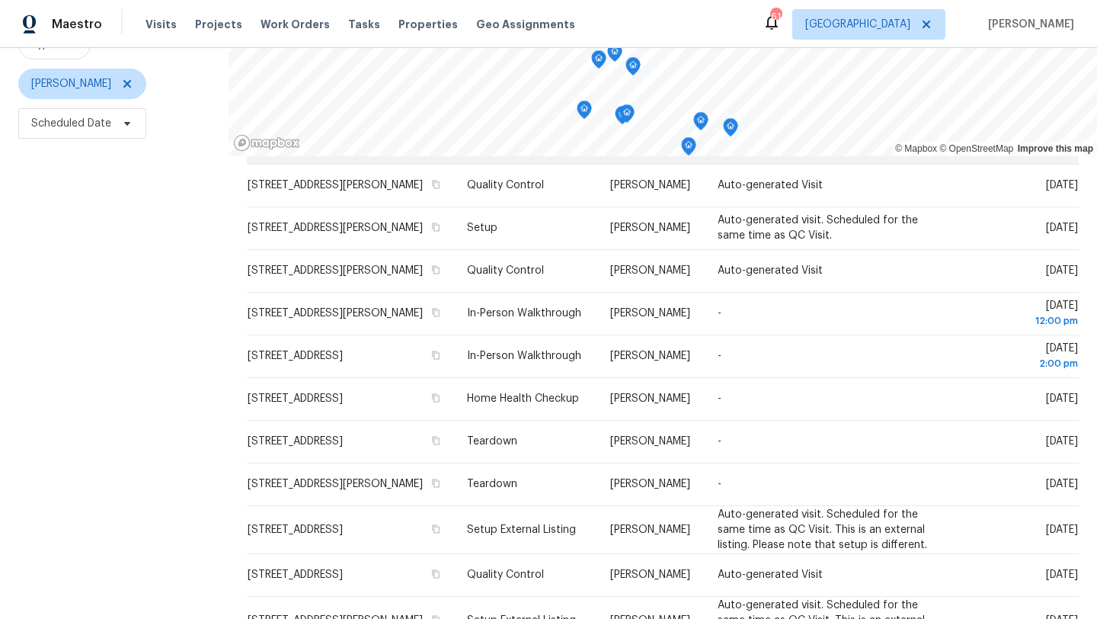
scroll to position [198, 0]
